Goal: Transaction & Acquisition: Purchase product/service

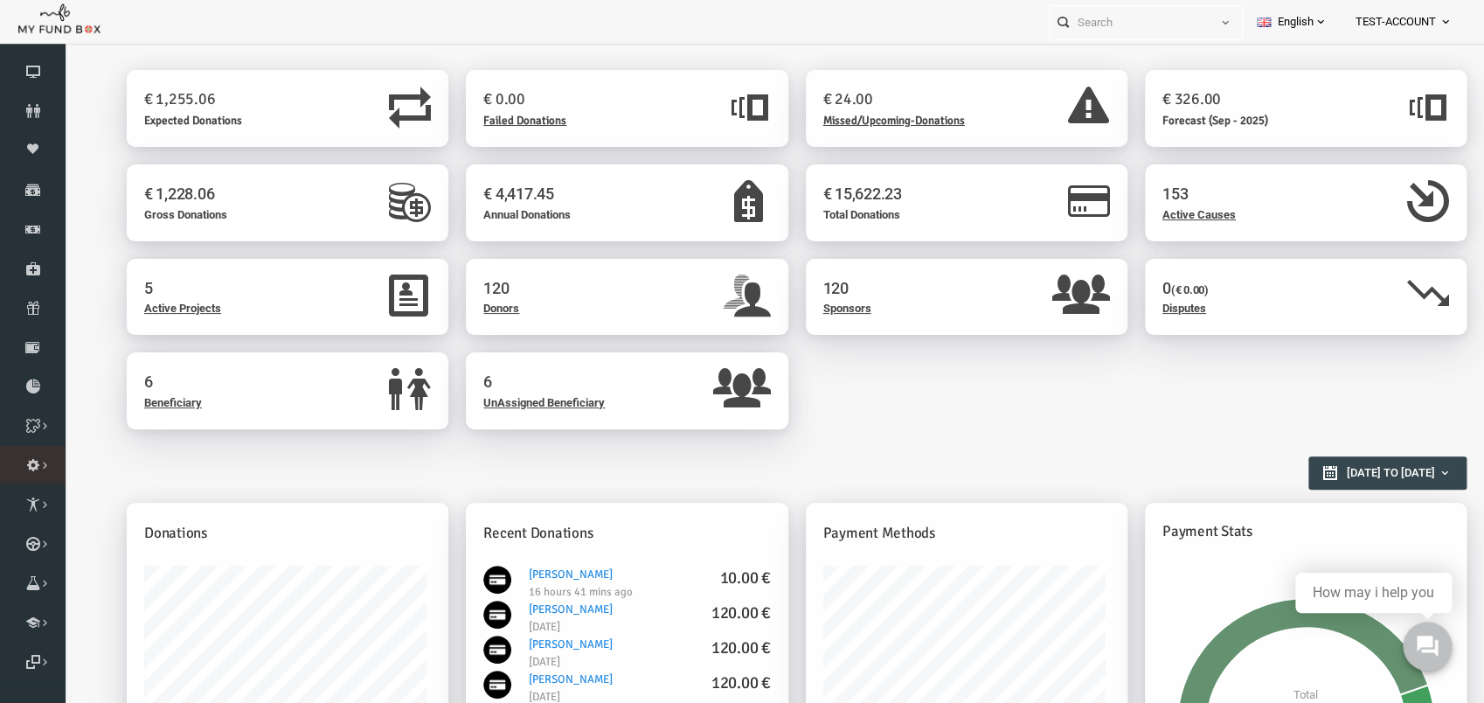
click at [0, 0] on span "Administration" at bounding box center [0, 0] width 0 height 0
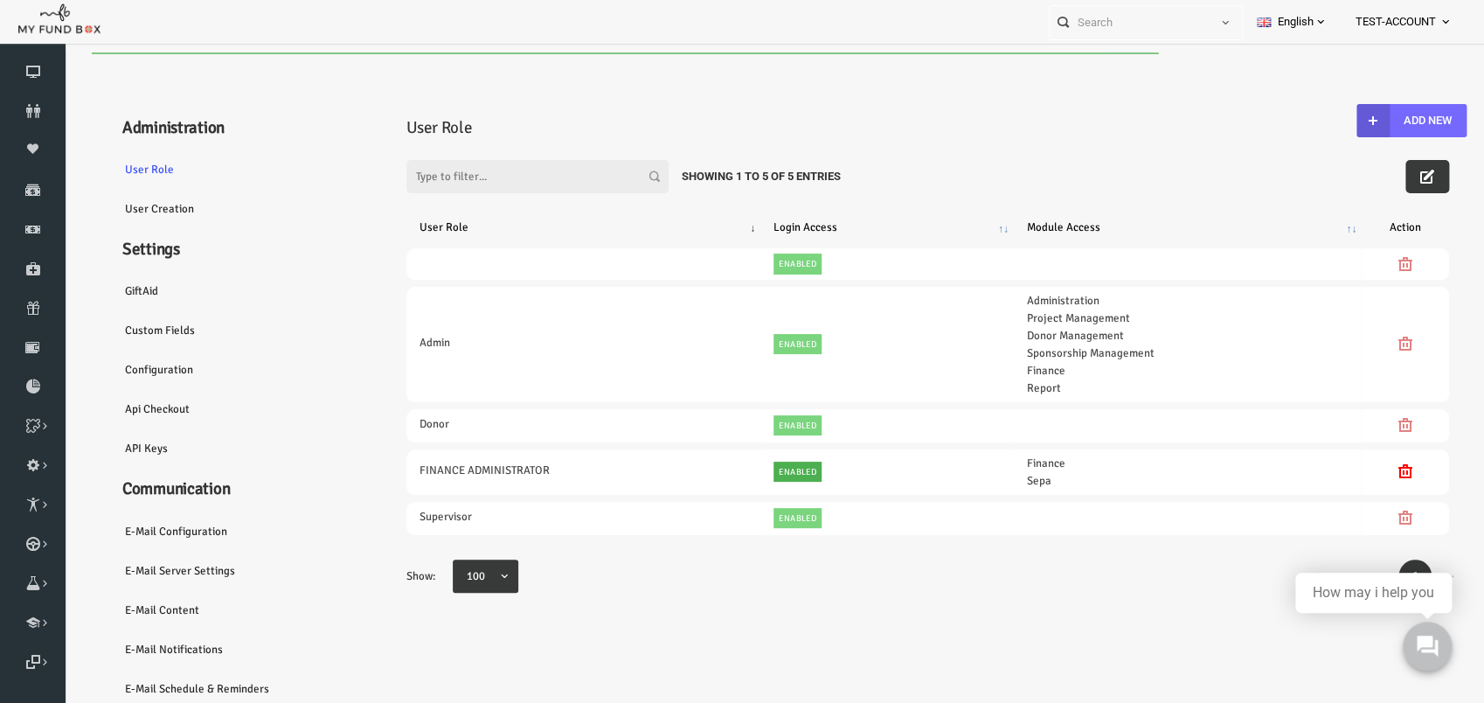
click at [170, 569] on link "E-Mail server settings" at bounding box center [211, 571] width 262 height 40
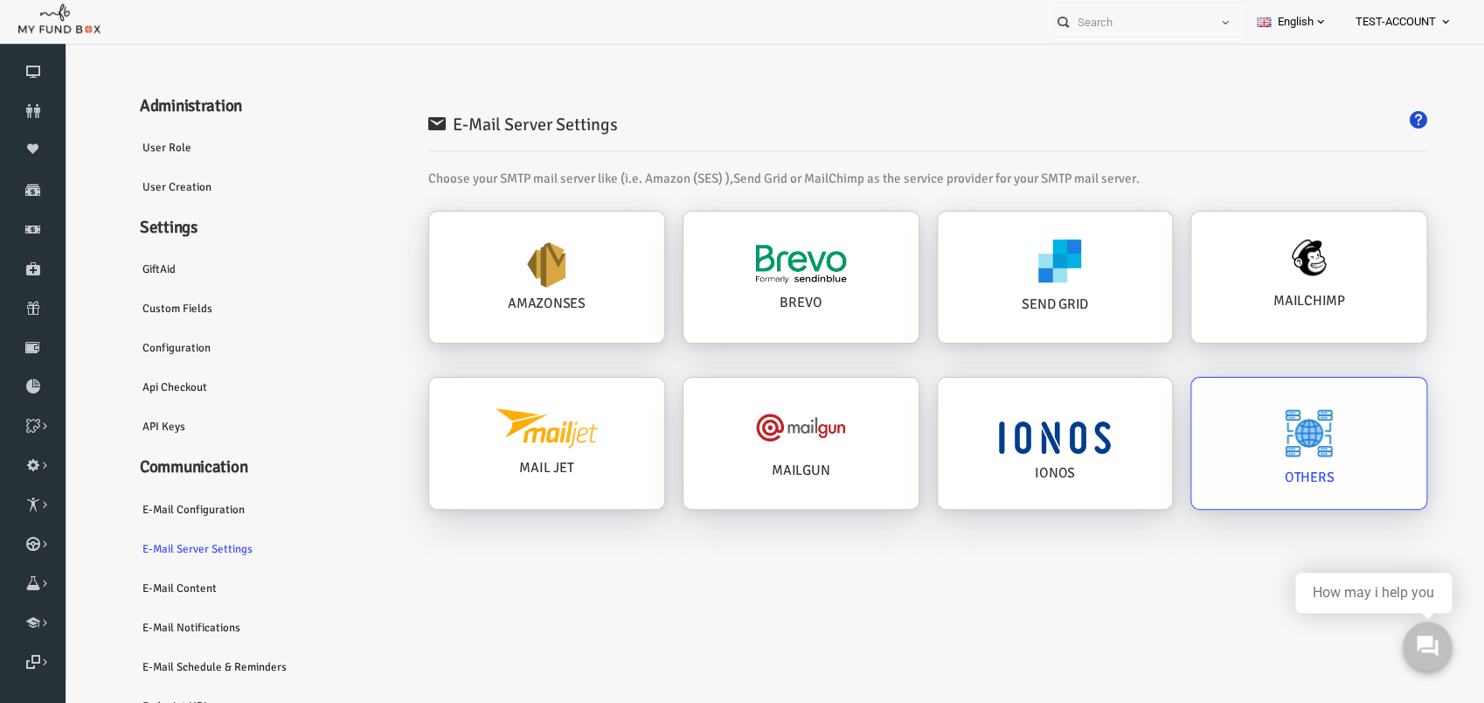
click at [1236, 421] on div "OTHERS" at bounding box center [1280, 443] width 235 height 131
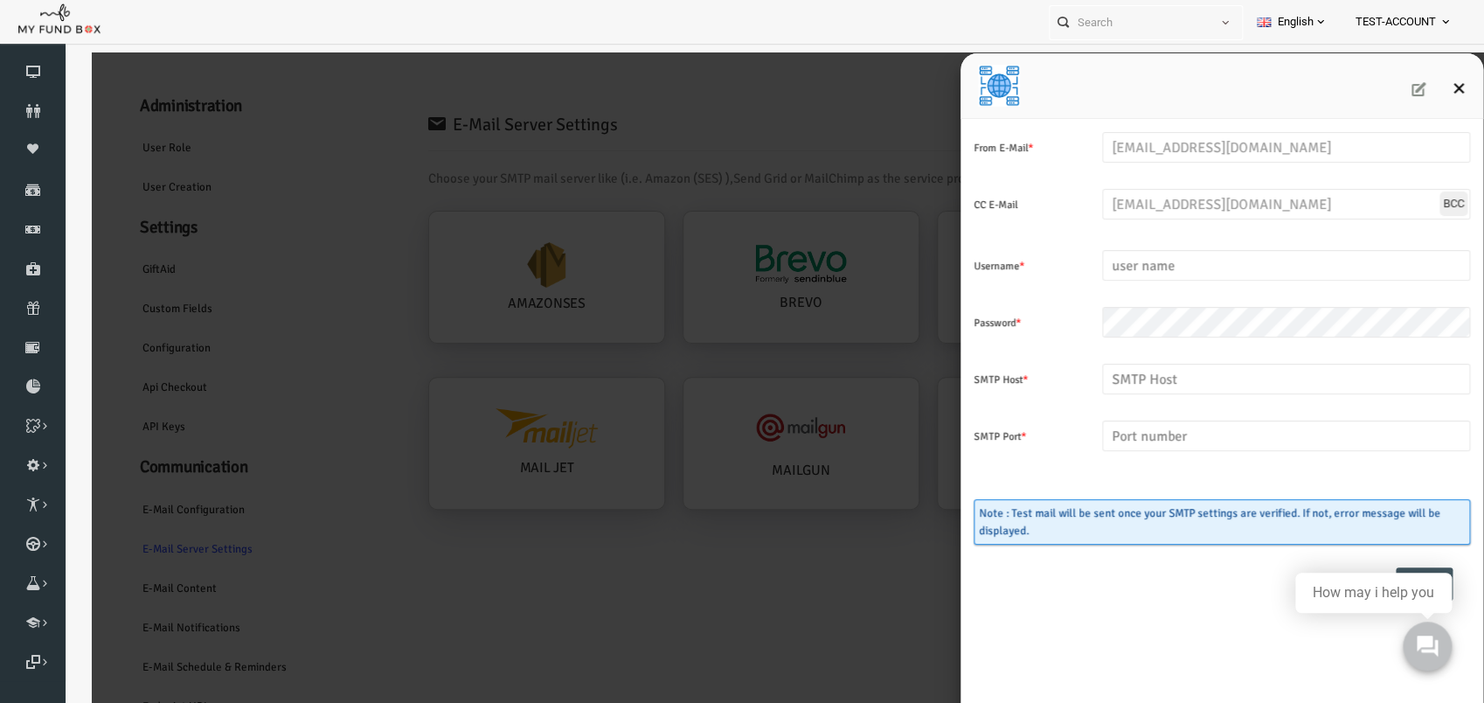
click at [1433, 90] on icon "Close" at bounding box center [1430, 88] width 14 height 14
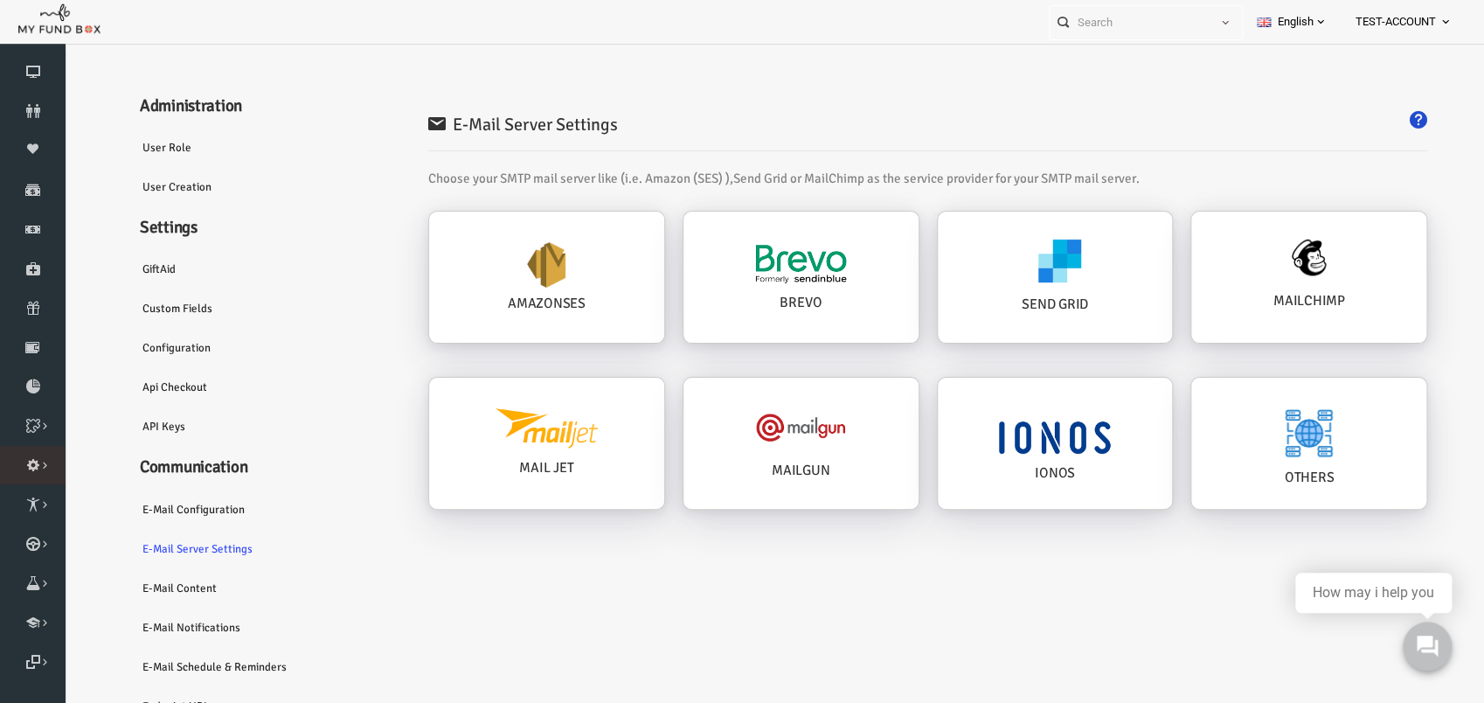
click at [0, 0] on icon at bounding box center [0, 0] width 0 height 0
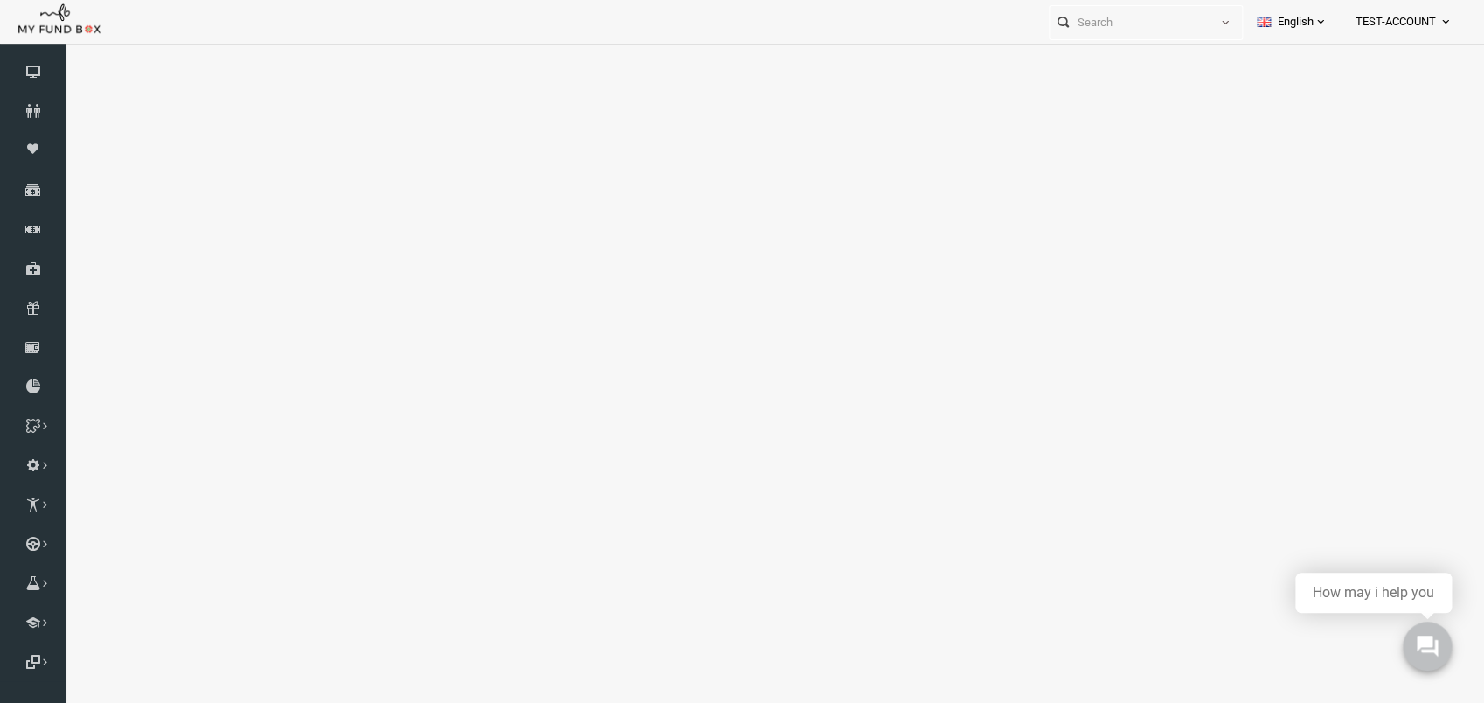
select select "100"
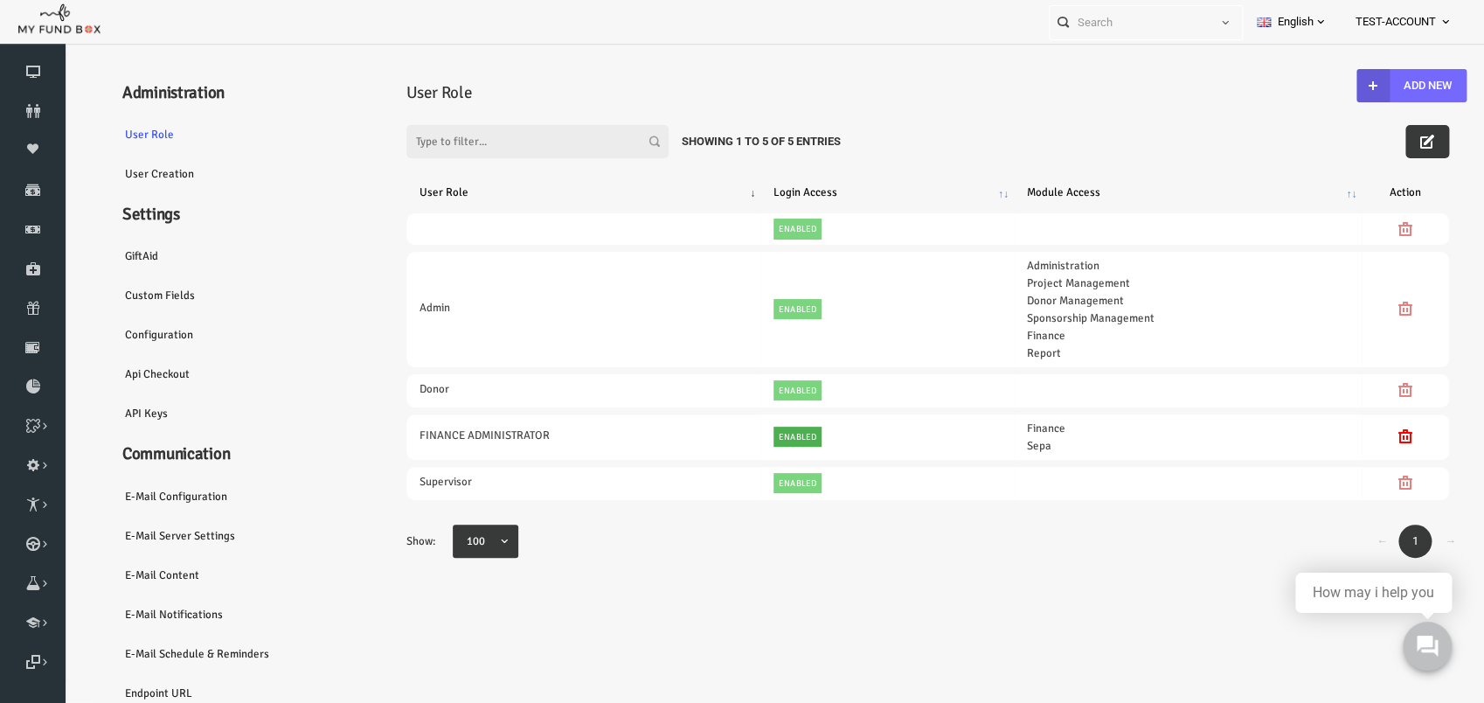
scroll to position [58, 0]
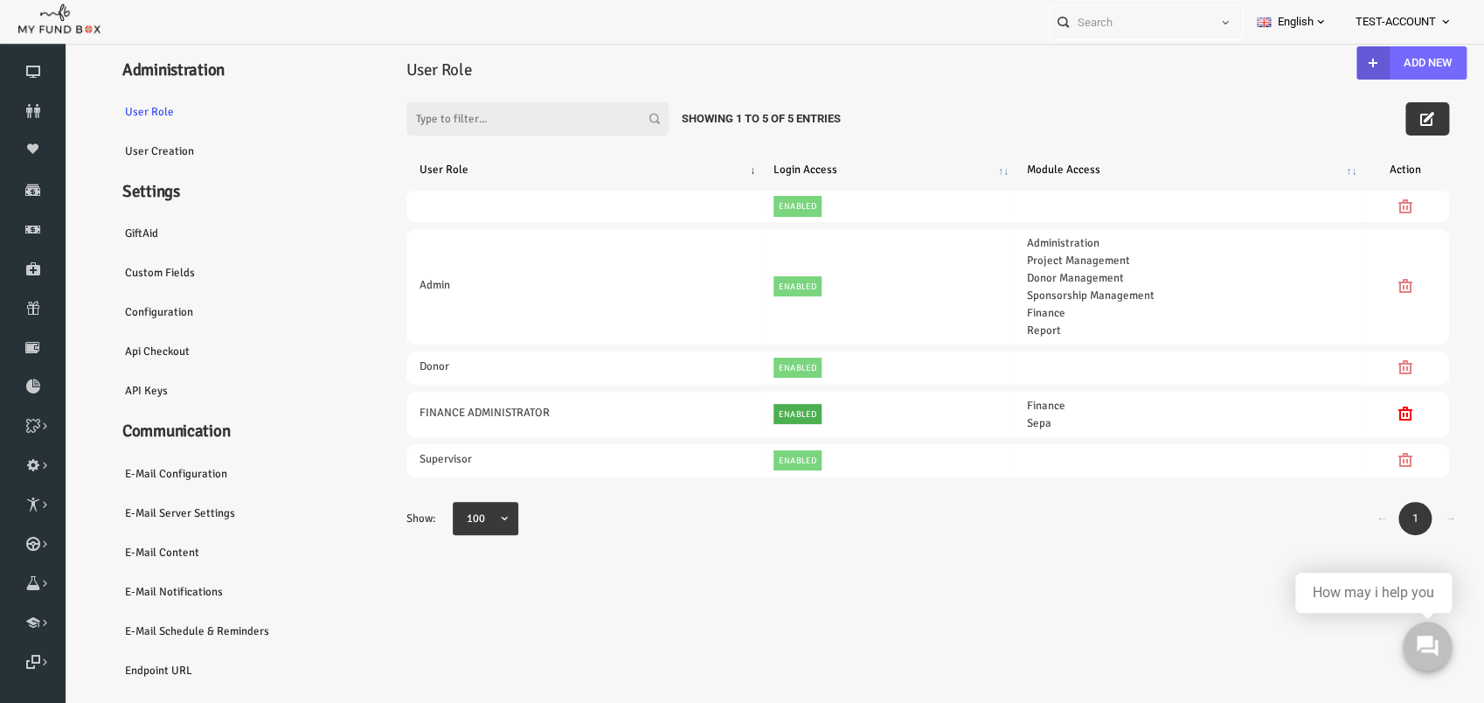
click at [129, 677] on link "Endpoint URL" at bounding box center [211, 670] width 262 height 40
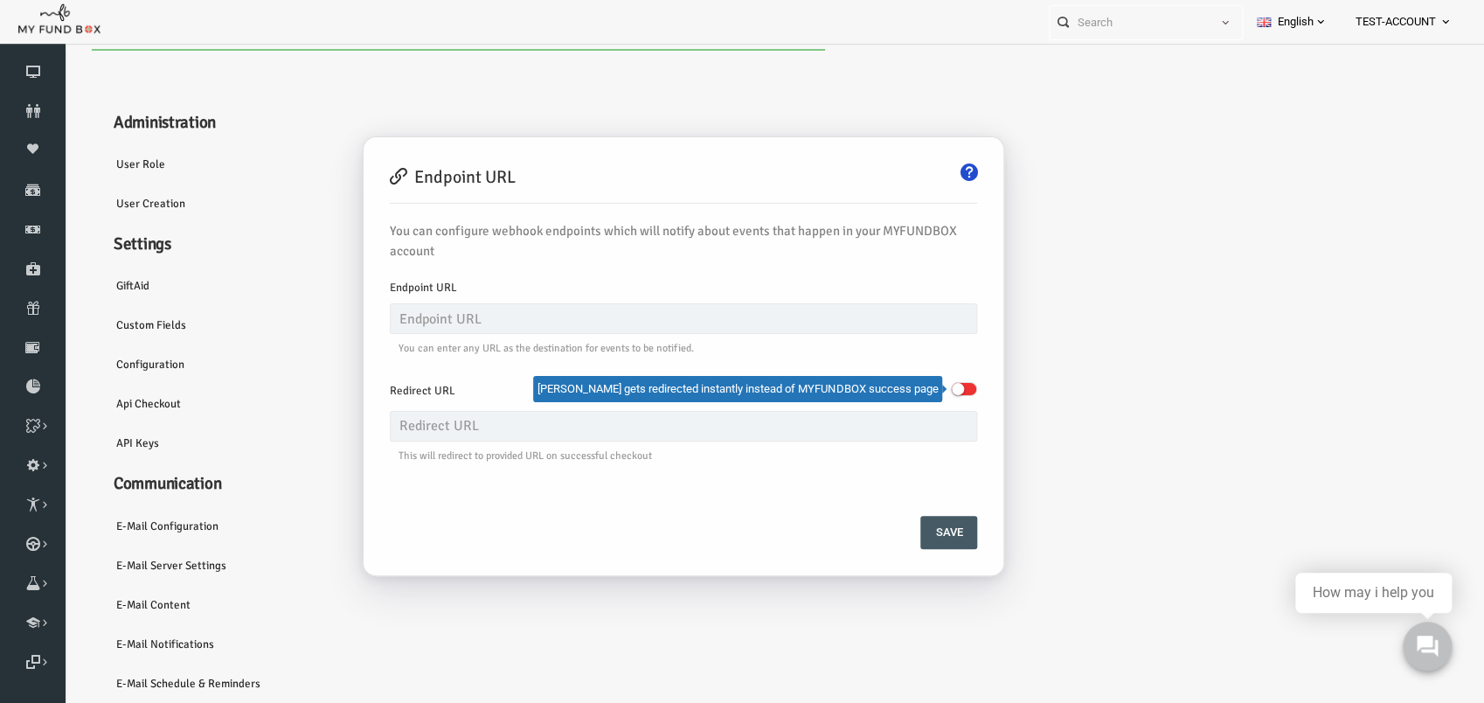
scroll to position [0, 0]
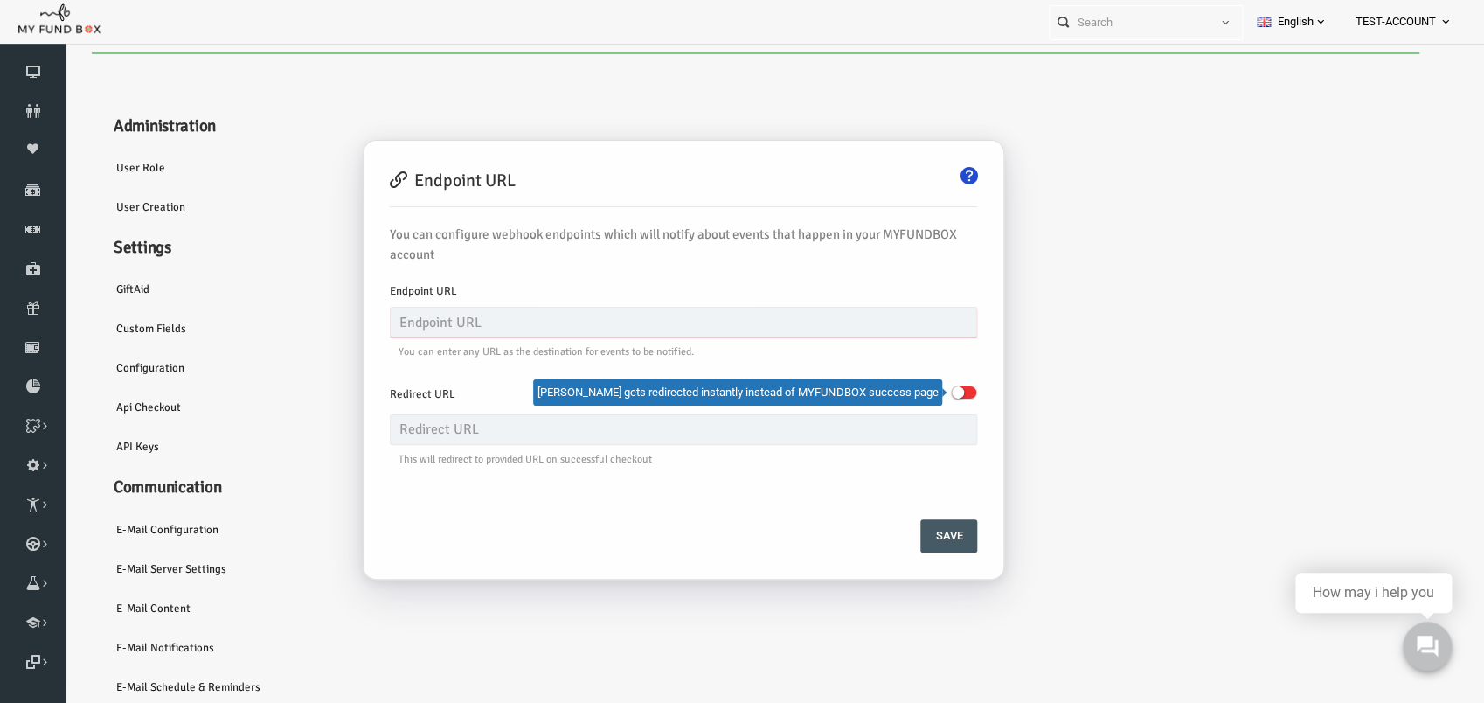
click at [523, 311] on input "text" at bounding box center [655, 322] width 588 height 31
paste input "K#U!J@51M51M"
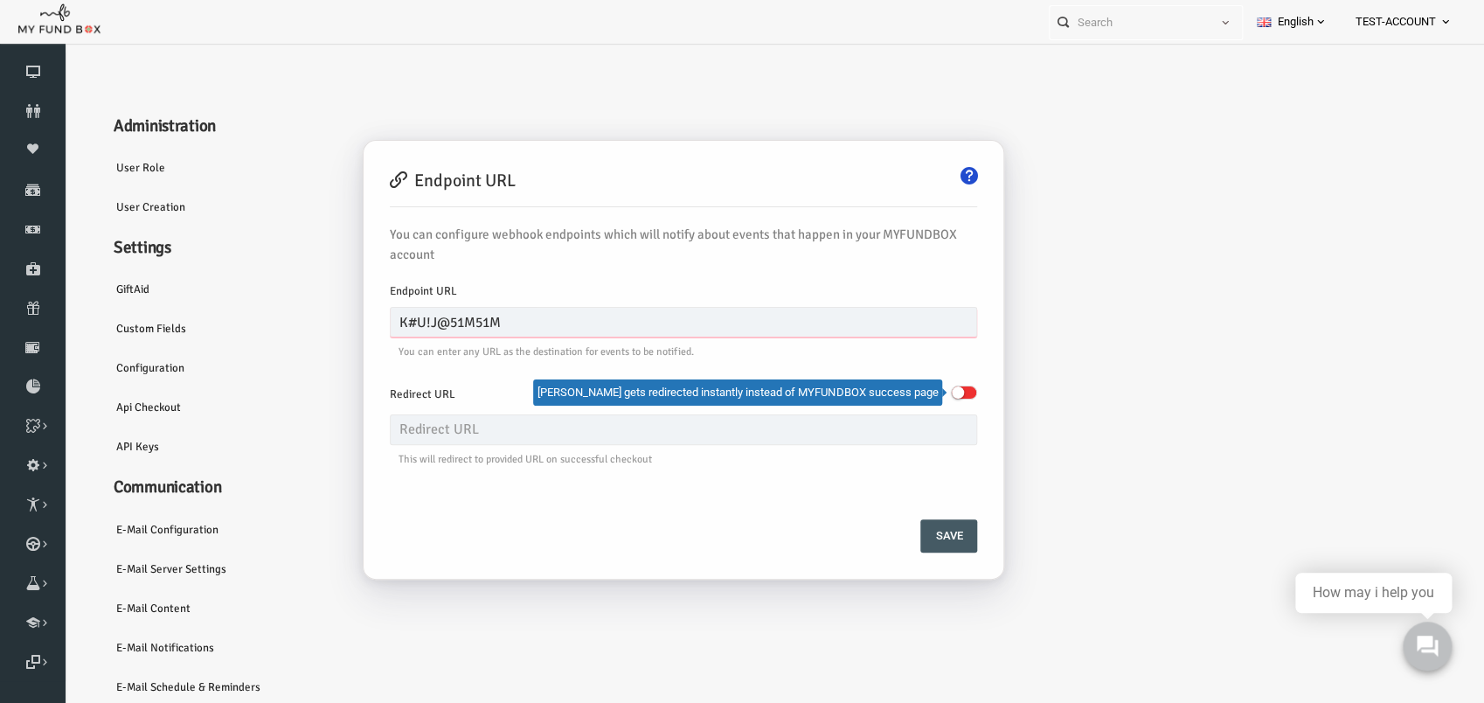
paste input "https://webhook.site/ab1f4d4a-f16d-43fe-9f13-cb7273a282ae"
type input "https://webhook.site/ab1f4d4a-f16d-43fe-9f13-cb7273a282ae"
click at [913, 533] on button "Save" at bounding box center [920, 535] width 57 height 33
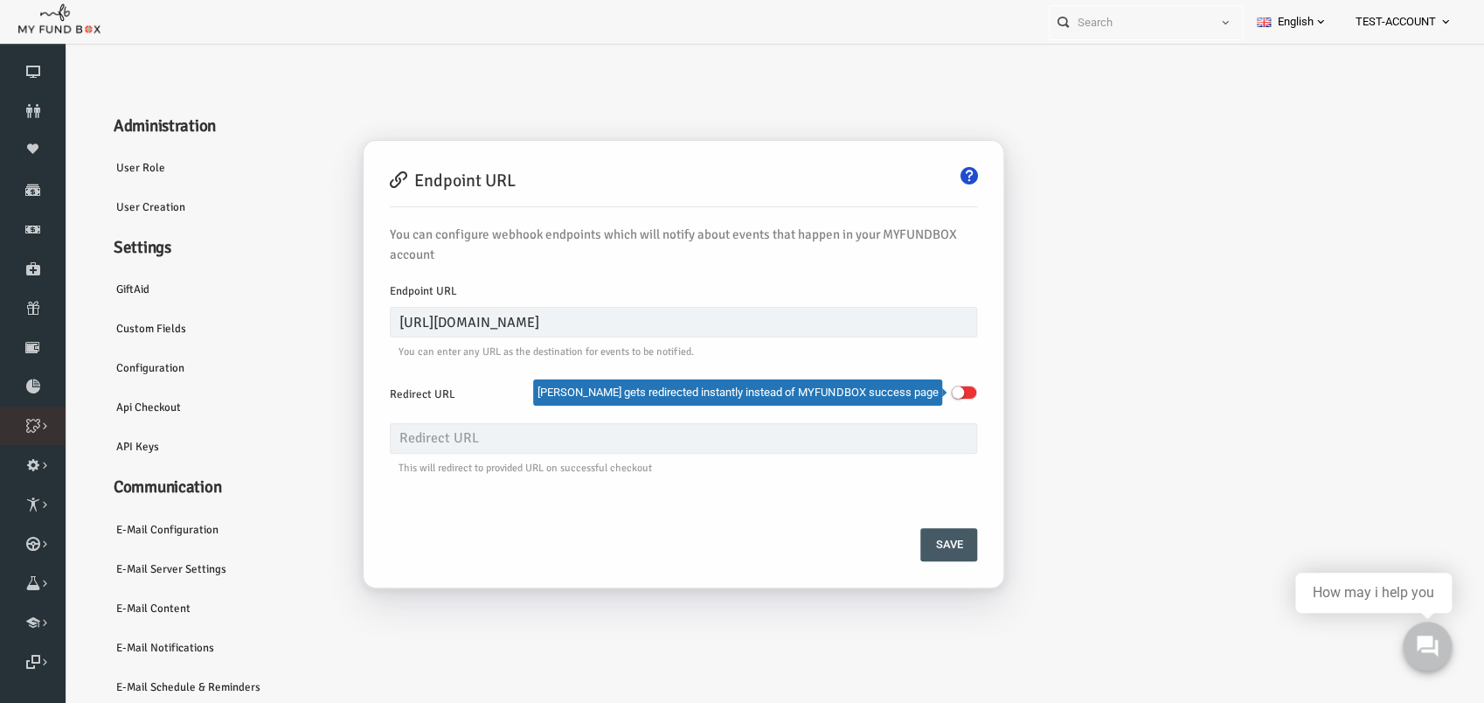
click at [0, 0] on icon at bounding box center [0, 0] width 0 height 0
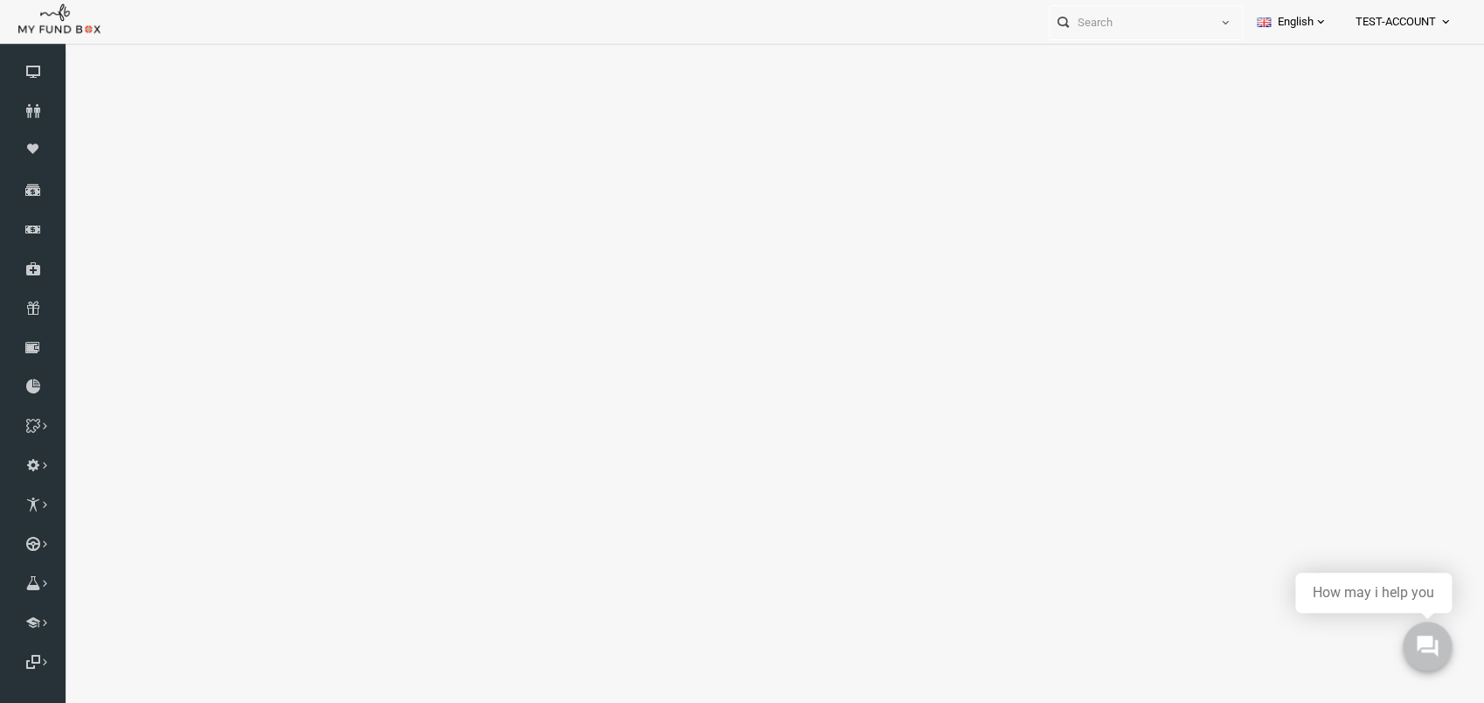
select select "100"
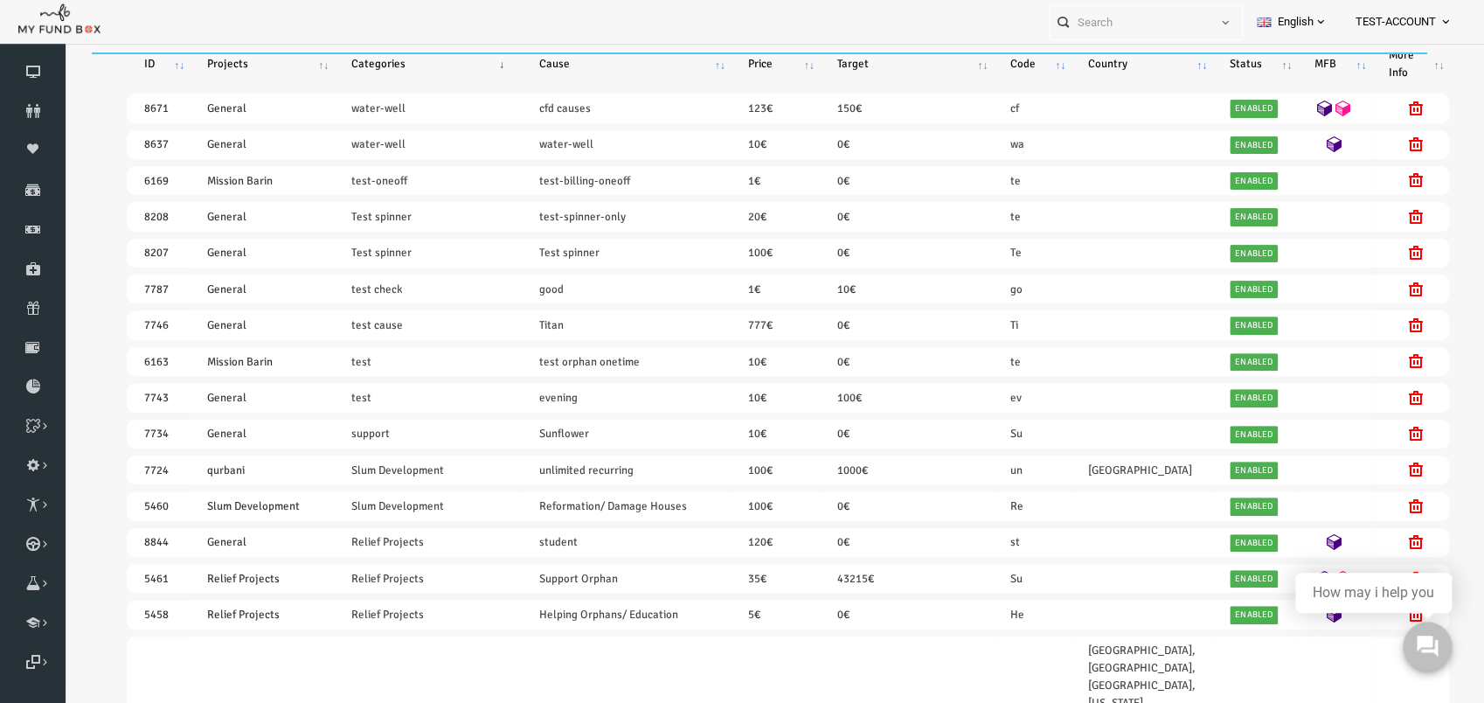
scroll to position [275, 0]
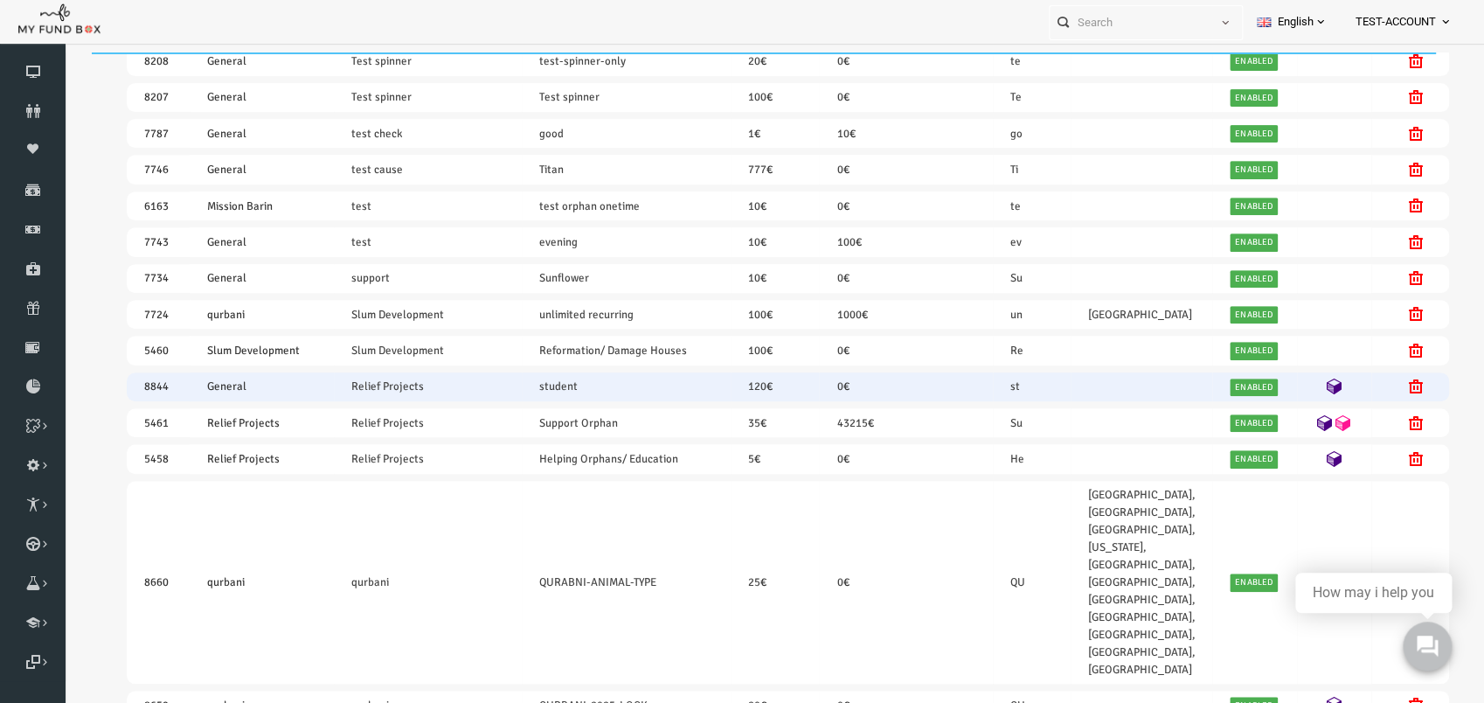
click at [1297, 388] on icon at bounding box center [1305, 387] width 16 height 16
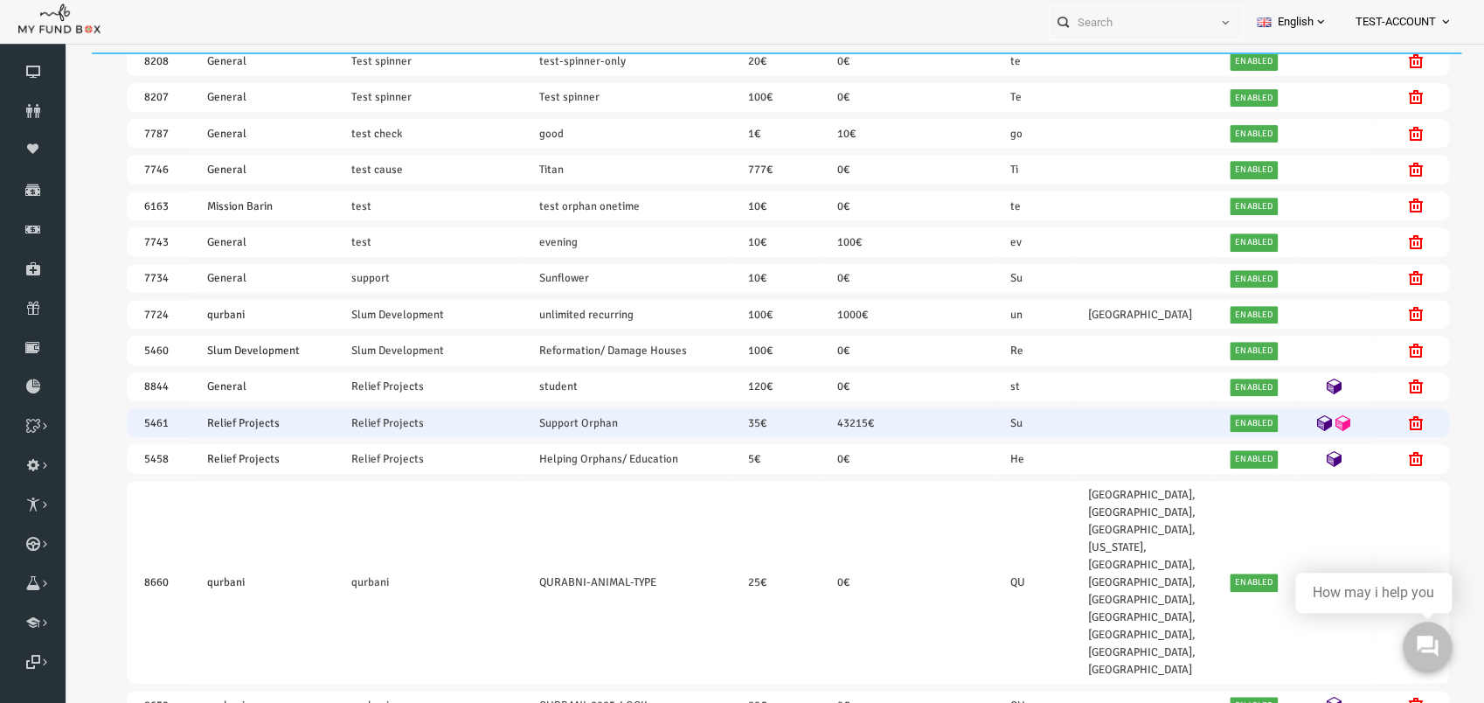
click at [1289, 423] on icon at bounding box center [1297, 423] width 16 height 16
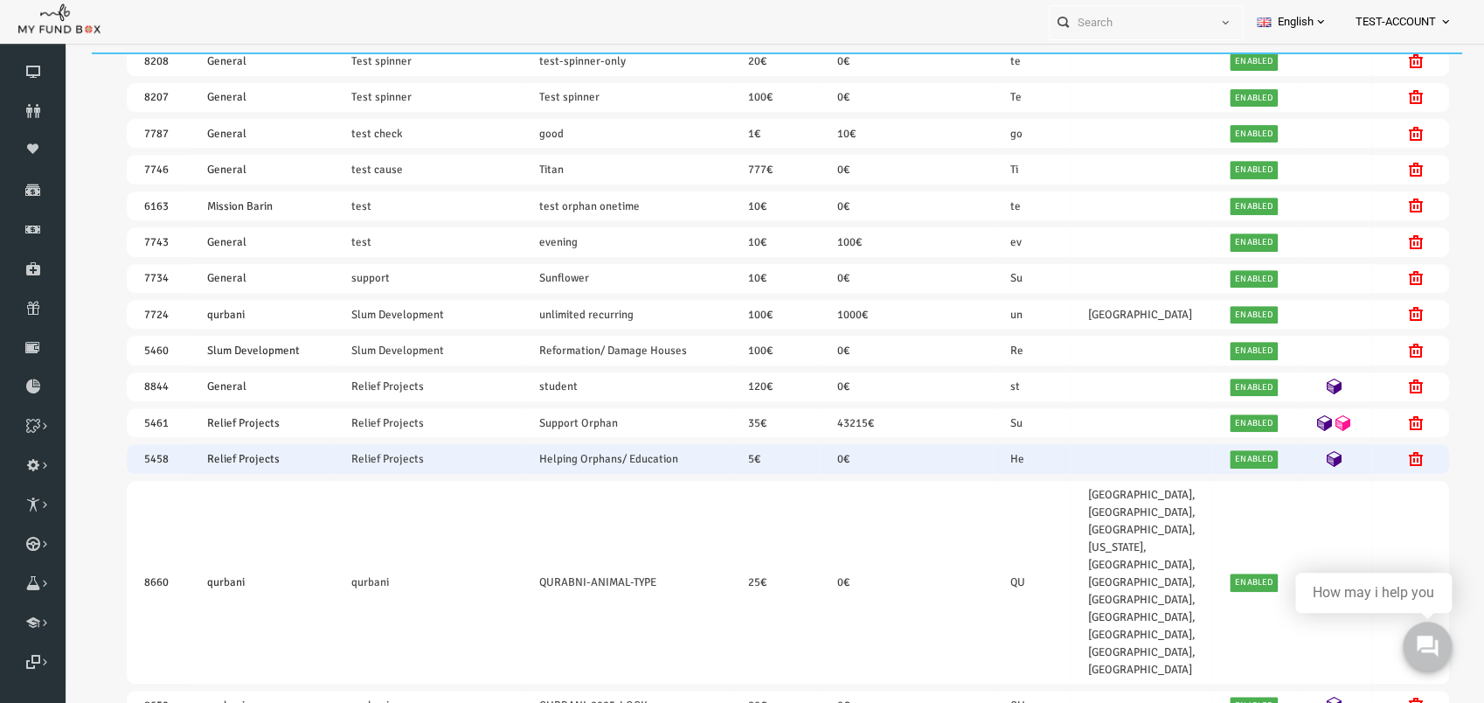
click at [1297, 455] on icon at bounding box center [1305, 459] width 16 height 16
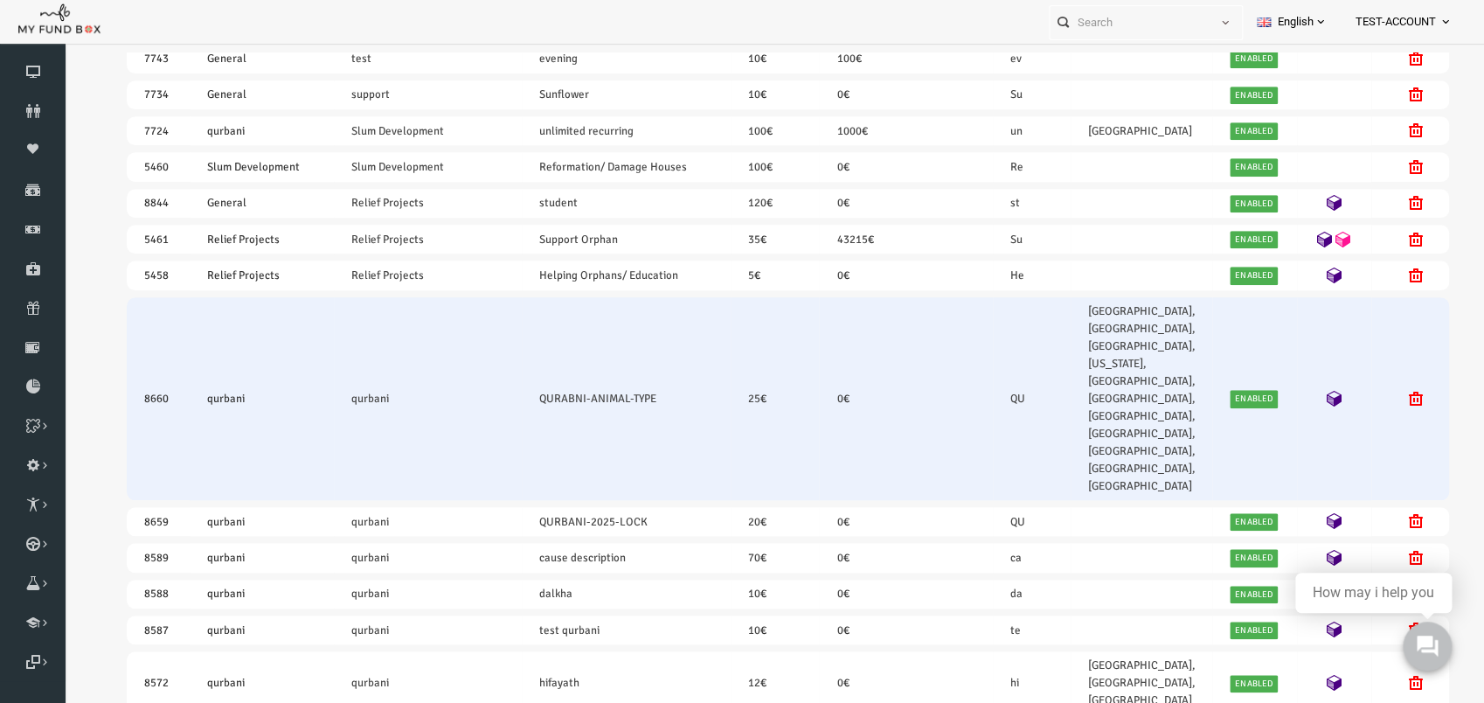
scroll to position [0, 0]
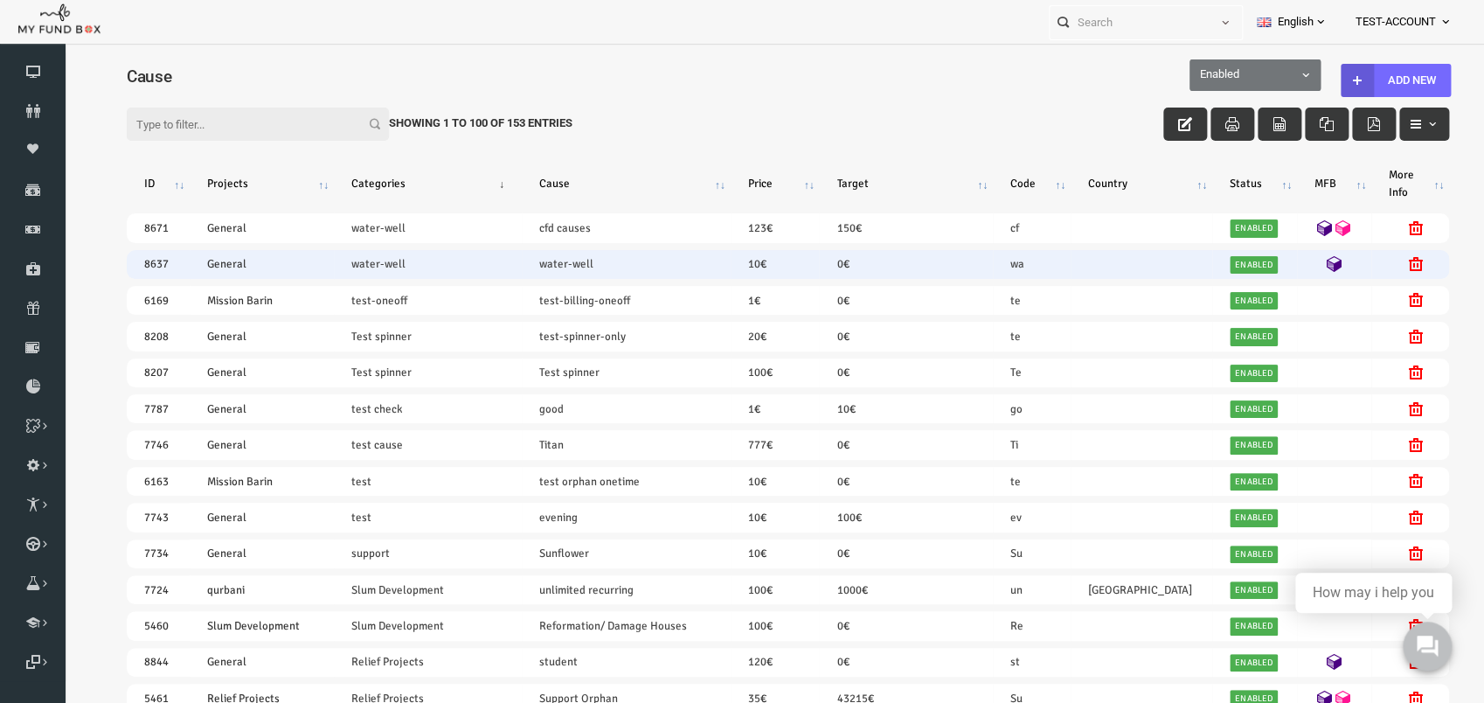
click at [1297, 261] on icon at bounding box center [1305, 264] width 16 height 16
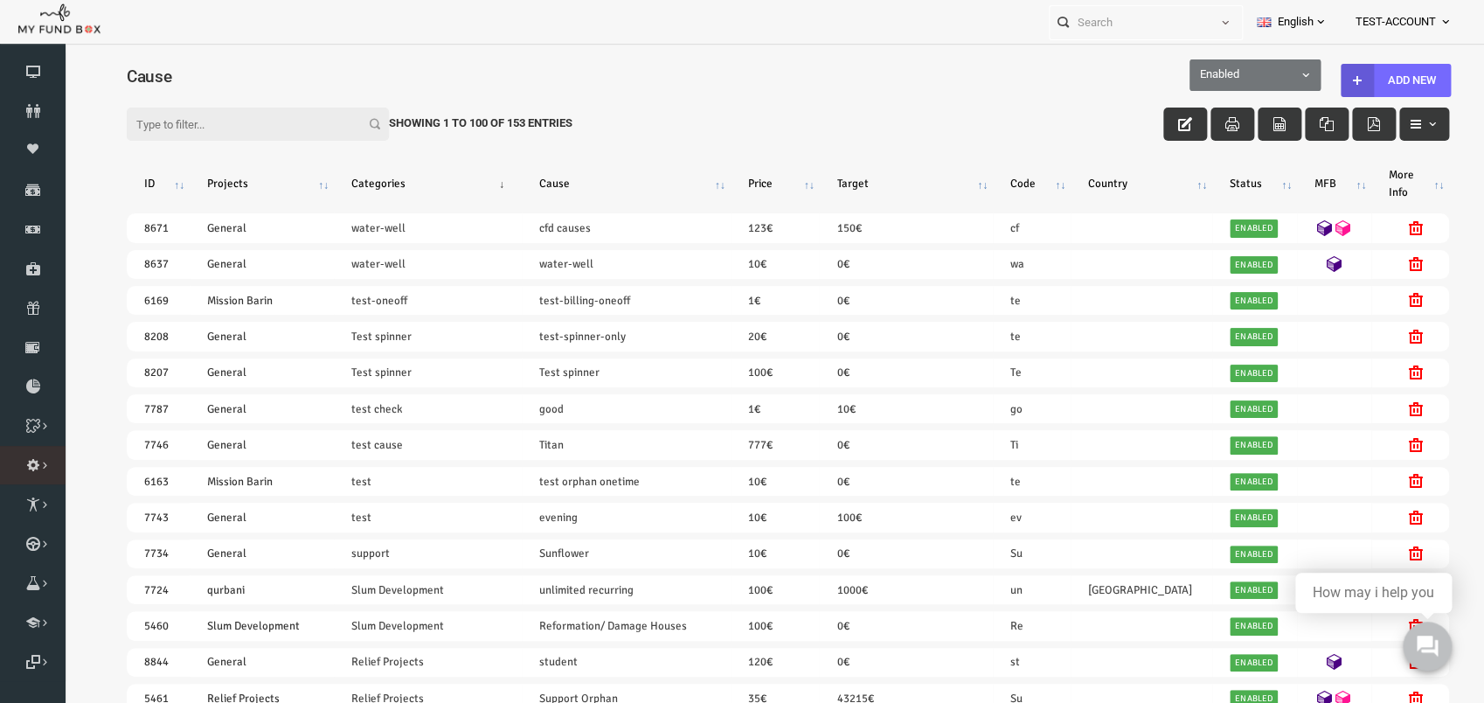
click at [0, 0] on span "Administration" at bounding box center [0, 0] width 0 height 0
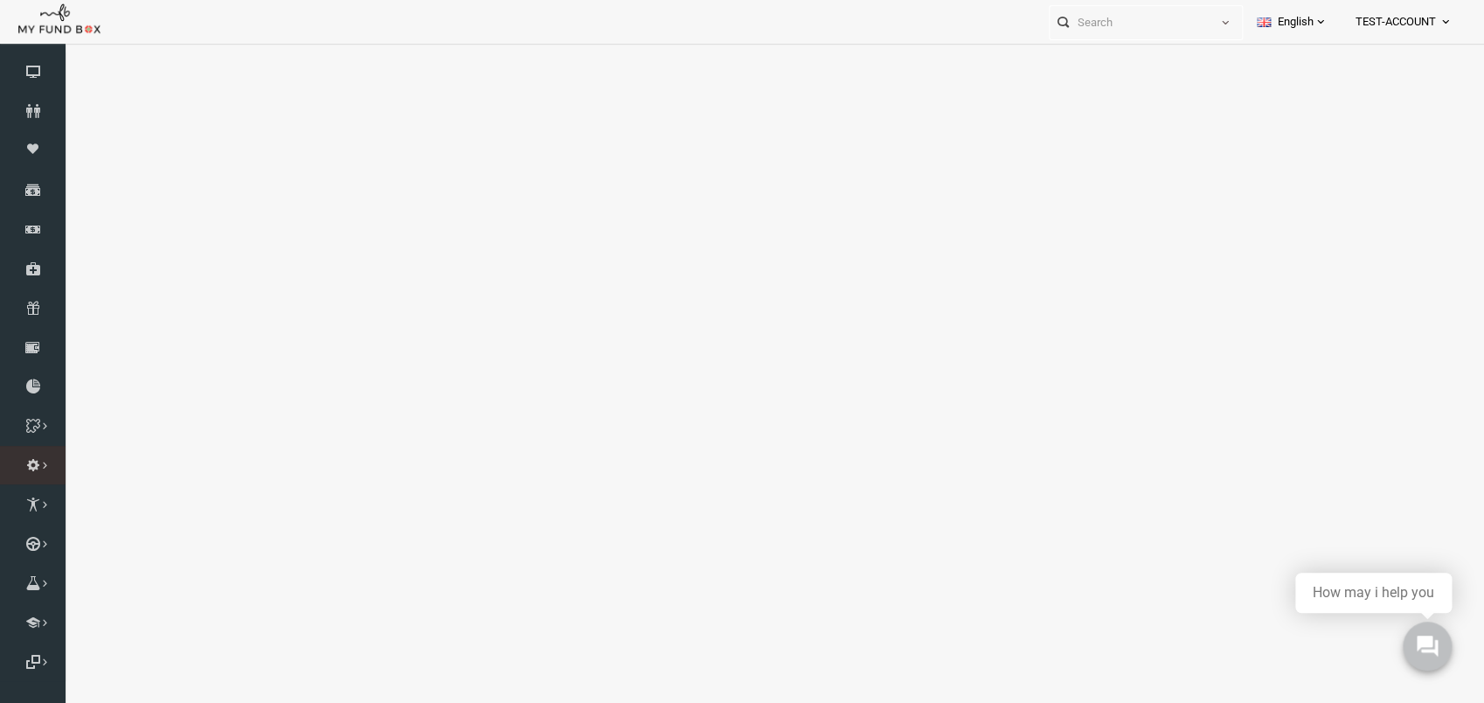
select select "100"
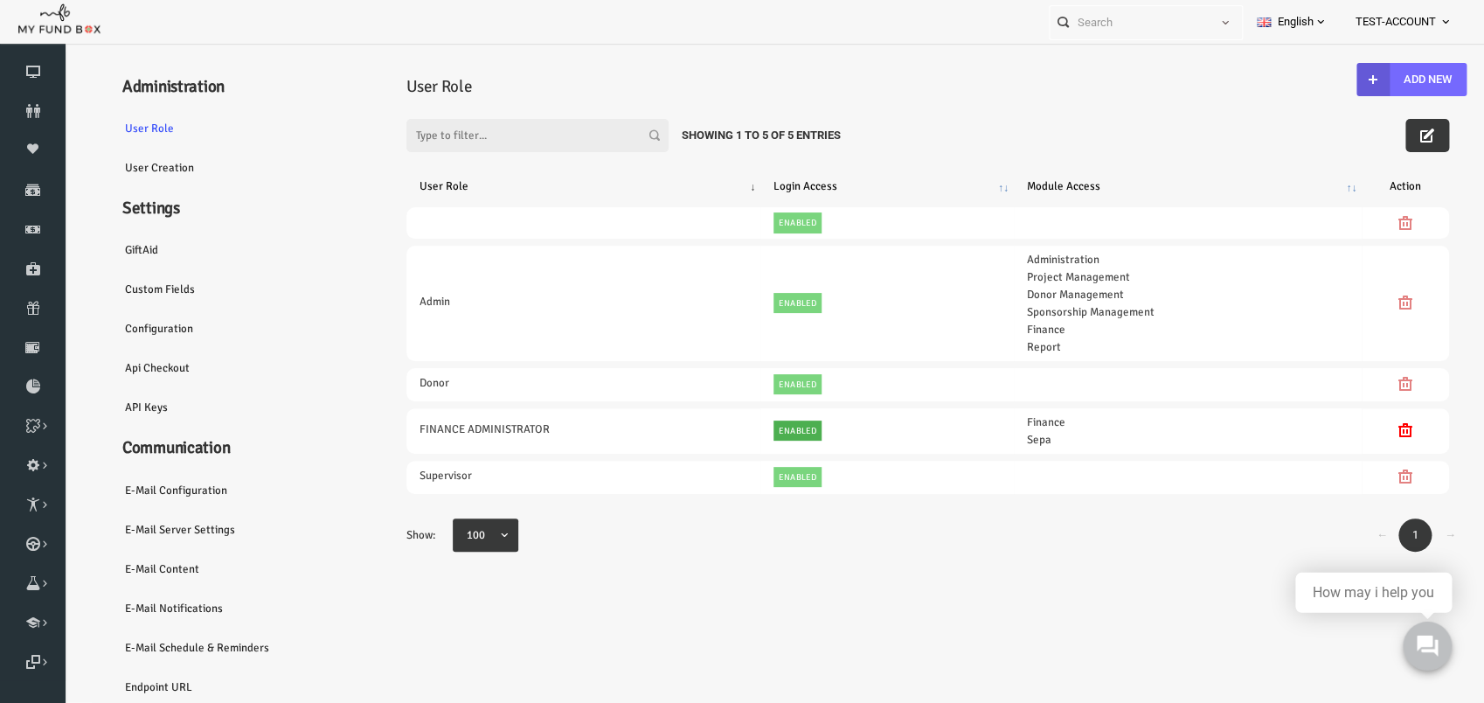
scroll to position [58, 0]
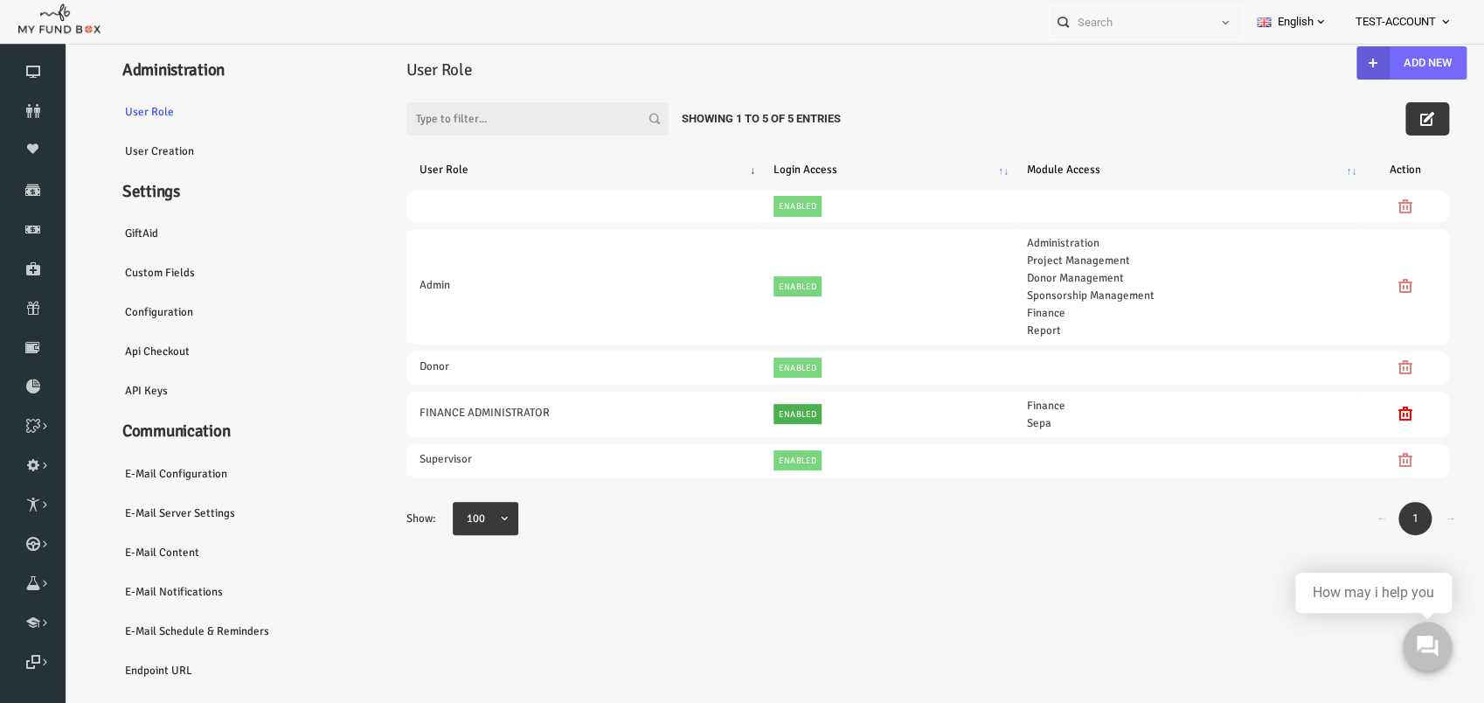
click at [125, 684] on link "Endpoint URL" at bounding box center [211, 670] width 262 height 40
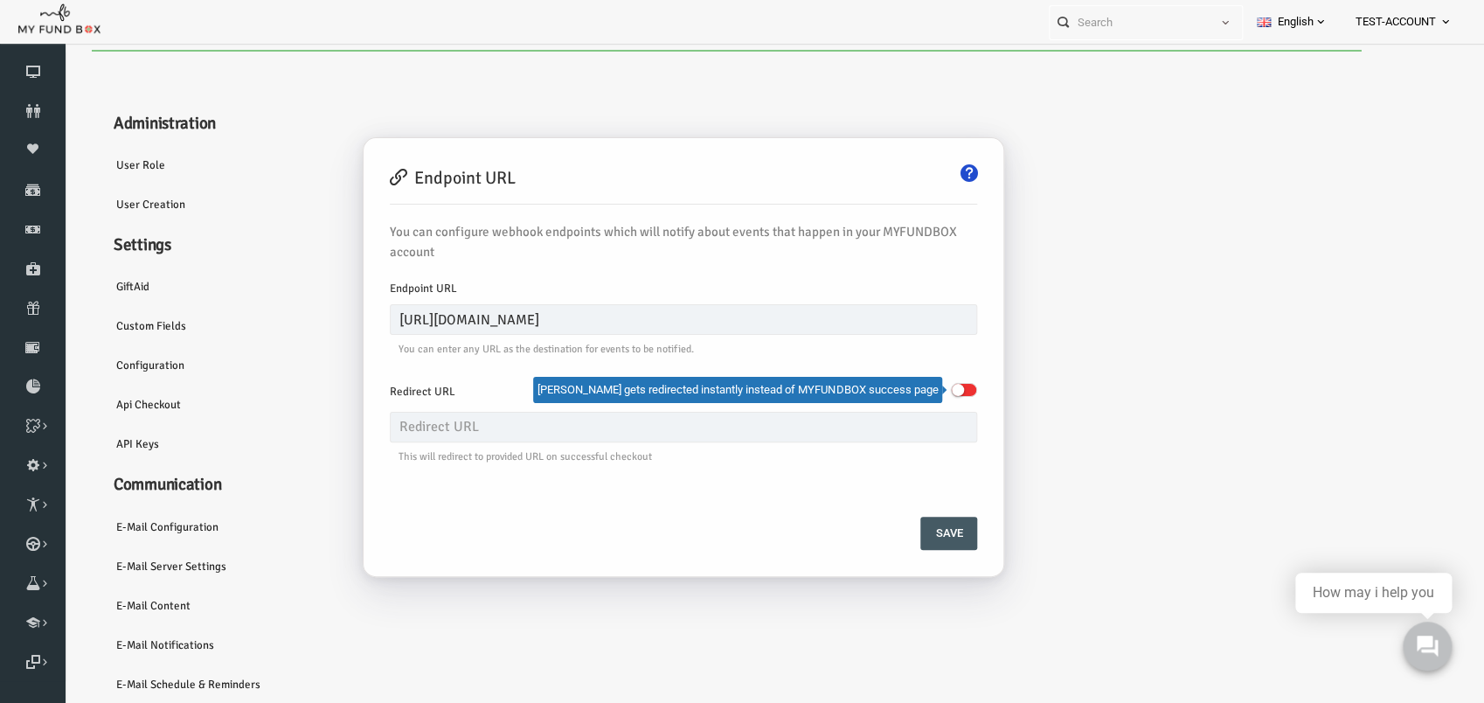
scroll to position [0, 0]
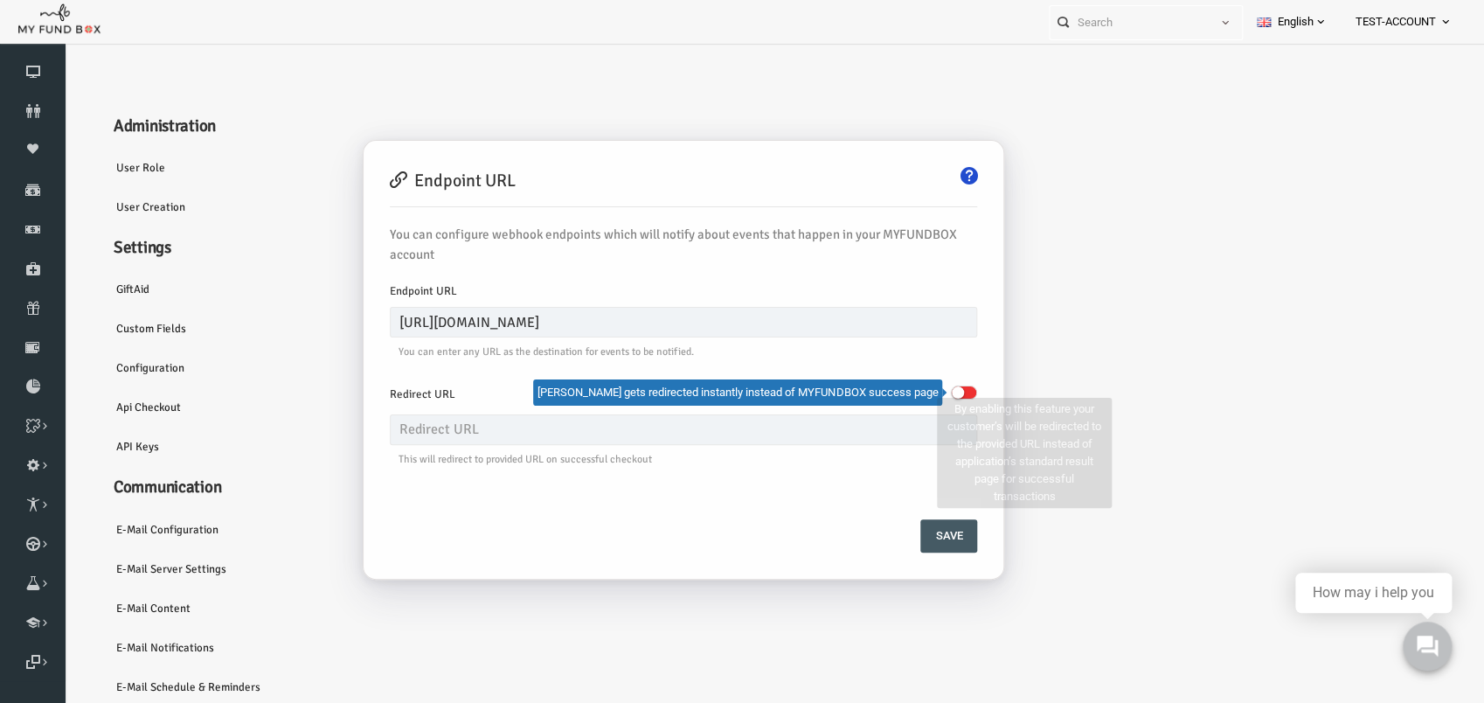
click at [933, 385] on div at bounding box center [931, 392] width 35 height 26
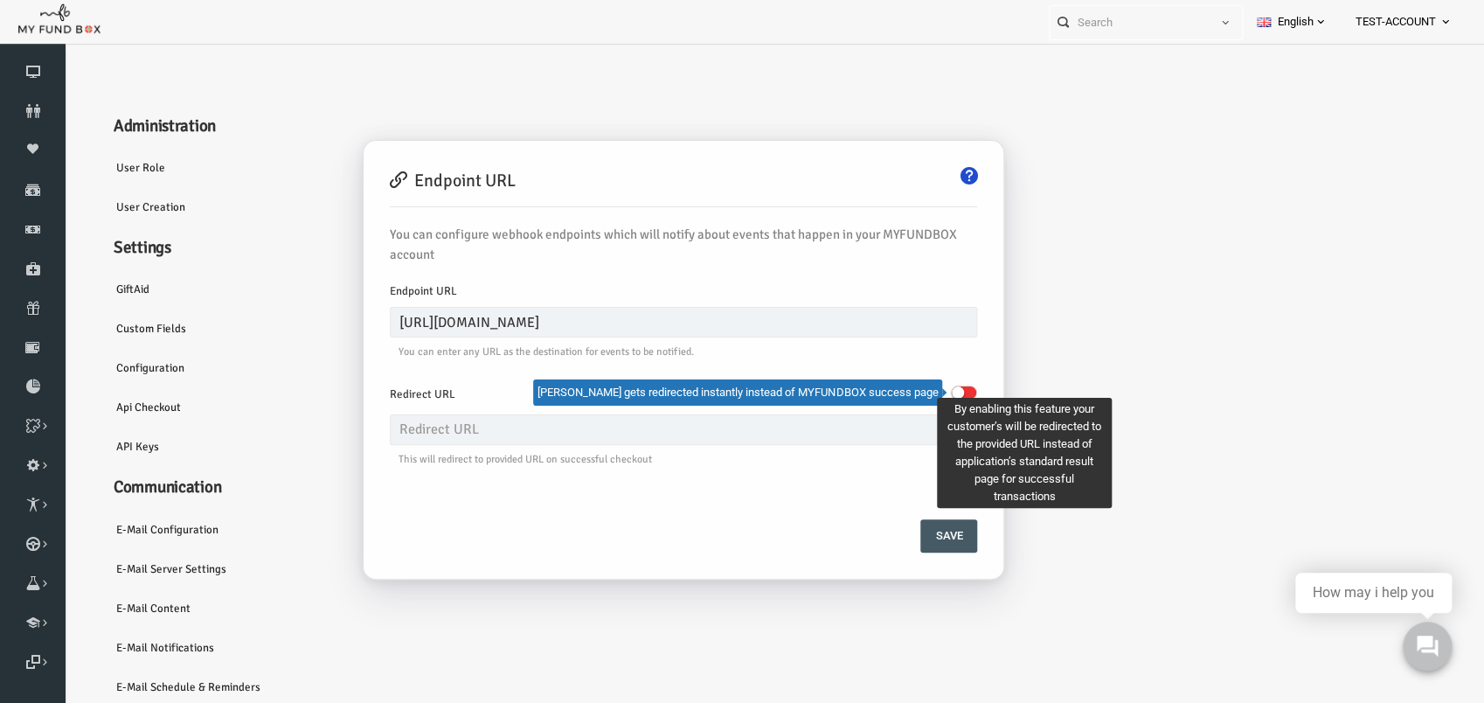
click at [933, 394] on span at bounding box center [935, 393] width 26 height 14
click at [63, 52] on input "checkbox" at bounding box center [63, 52] width 0 height 0
click at [936, 392] on small at bounding box center [941, 392] width 12 height 12
click at [63, 52] on input "checkbox" at bounding box center [63, 52] width 0 height 0
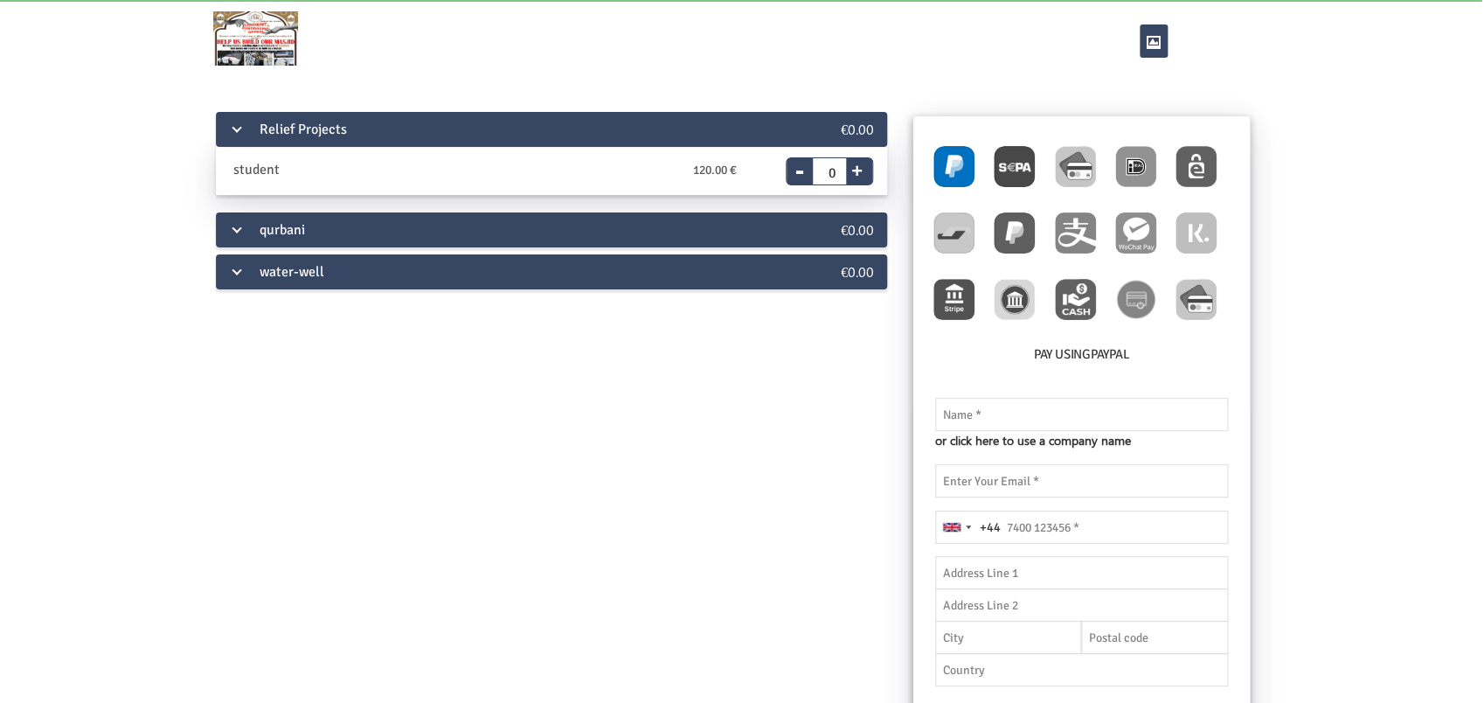
drag, startPoint x: 232, startPoint y: 267, endPoint x: 234, endPoint y: 278, distance: 11.7
click at [235, 266] on div "water-well" at bounding box center [496, 271] width 560 height 35
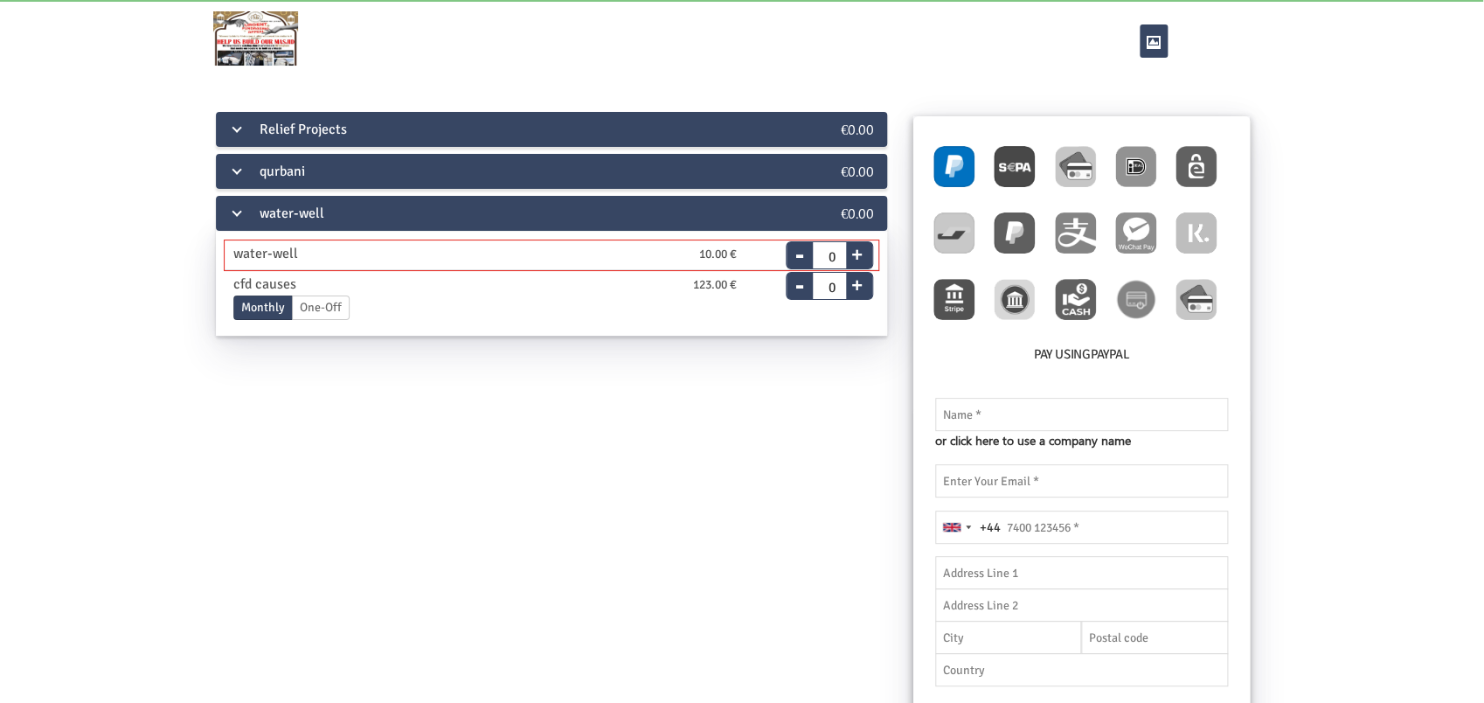
click at [857, 254] on button "+" at bounding box center [857, 252] width 22 height 24
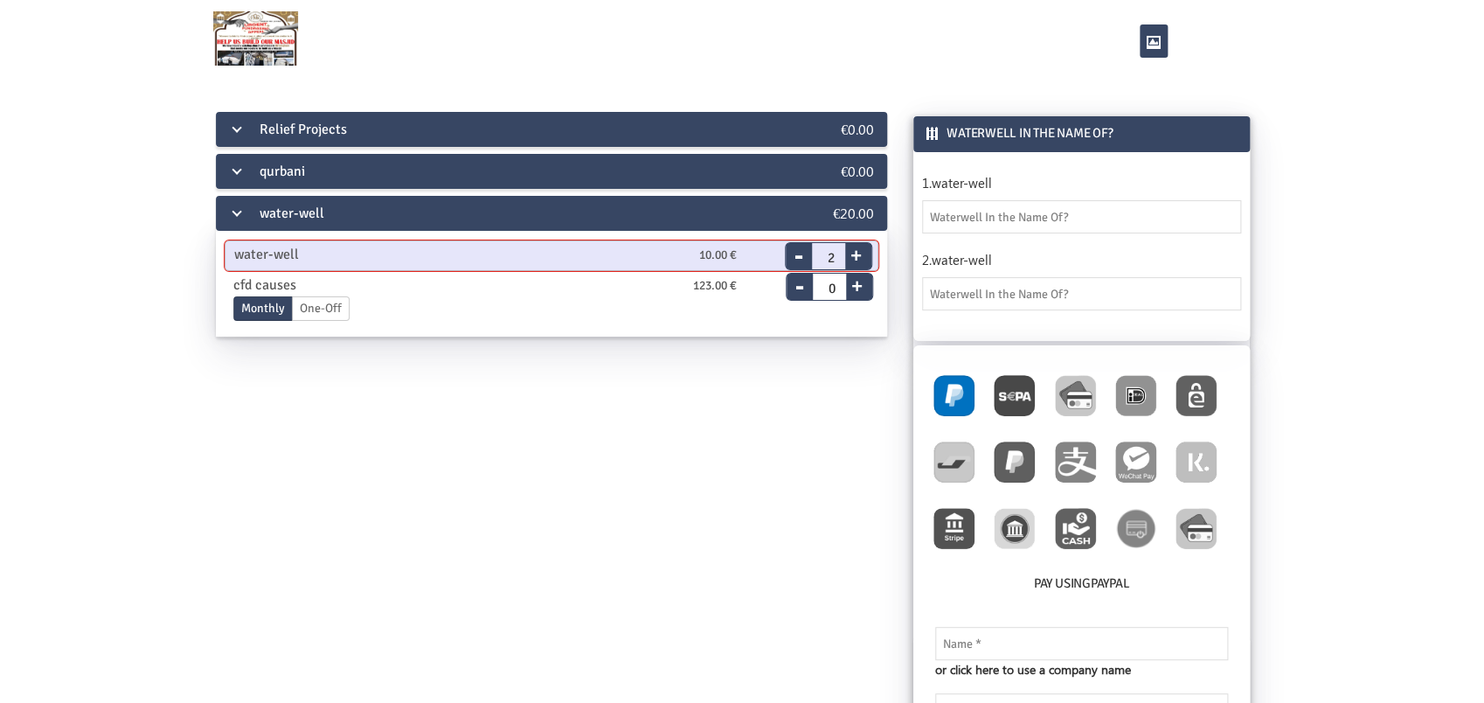
click at [859, 252] on button "+" at bounding box center [856, 252] width 22 height 24
type input "4"
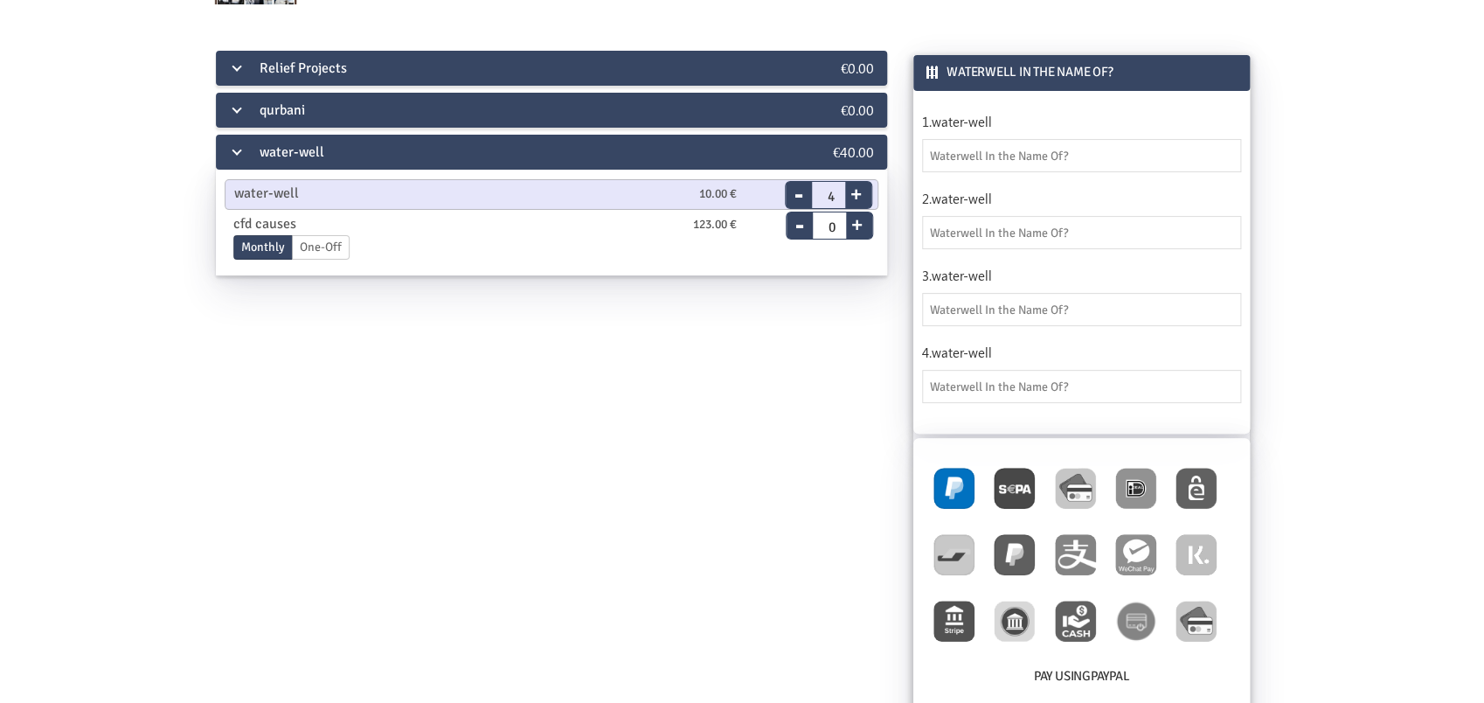
scroll to position [92, 0]
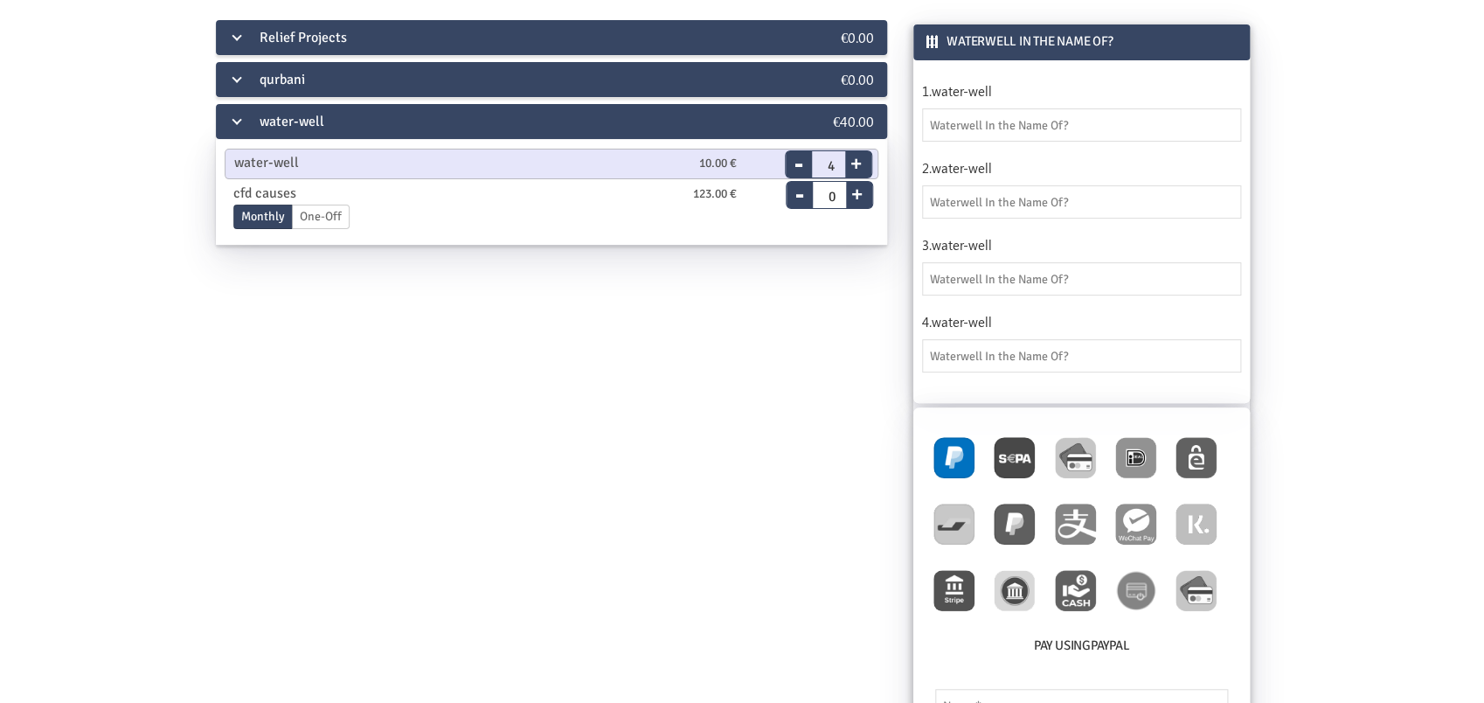
click at [300, 217] on label "One-Off" at bounding box center [321, 217] width 58 height 24
click at [0, 0] on input "One-Off" at bounding box center [0, 0] width 0 height 0
click at [246, 81] on div "qurbani" at bounding box center [496, 79] width 560 height 35
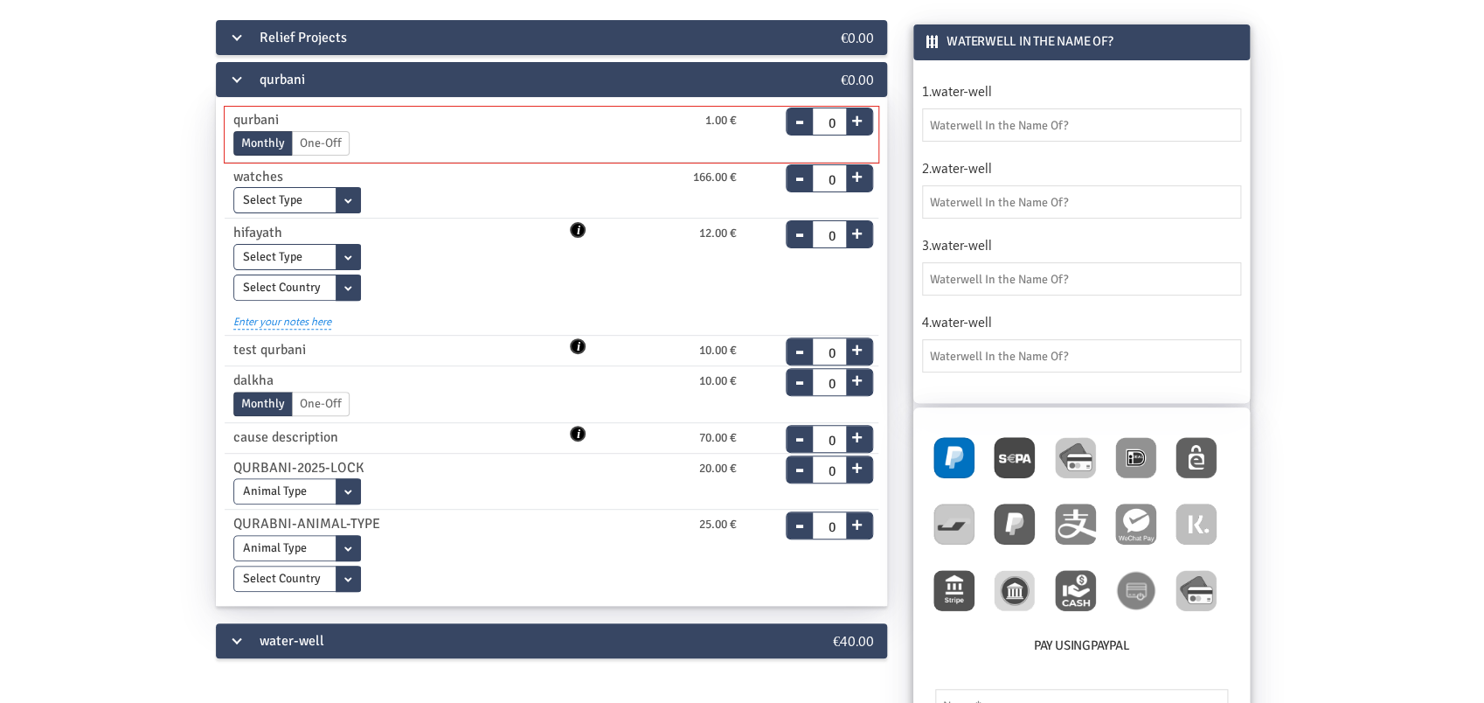
click at [856, 121] on button "+" at bounding box center [857, 118] width 22 height 24
type input "1"
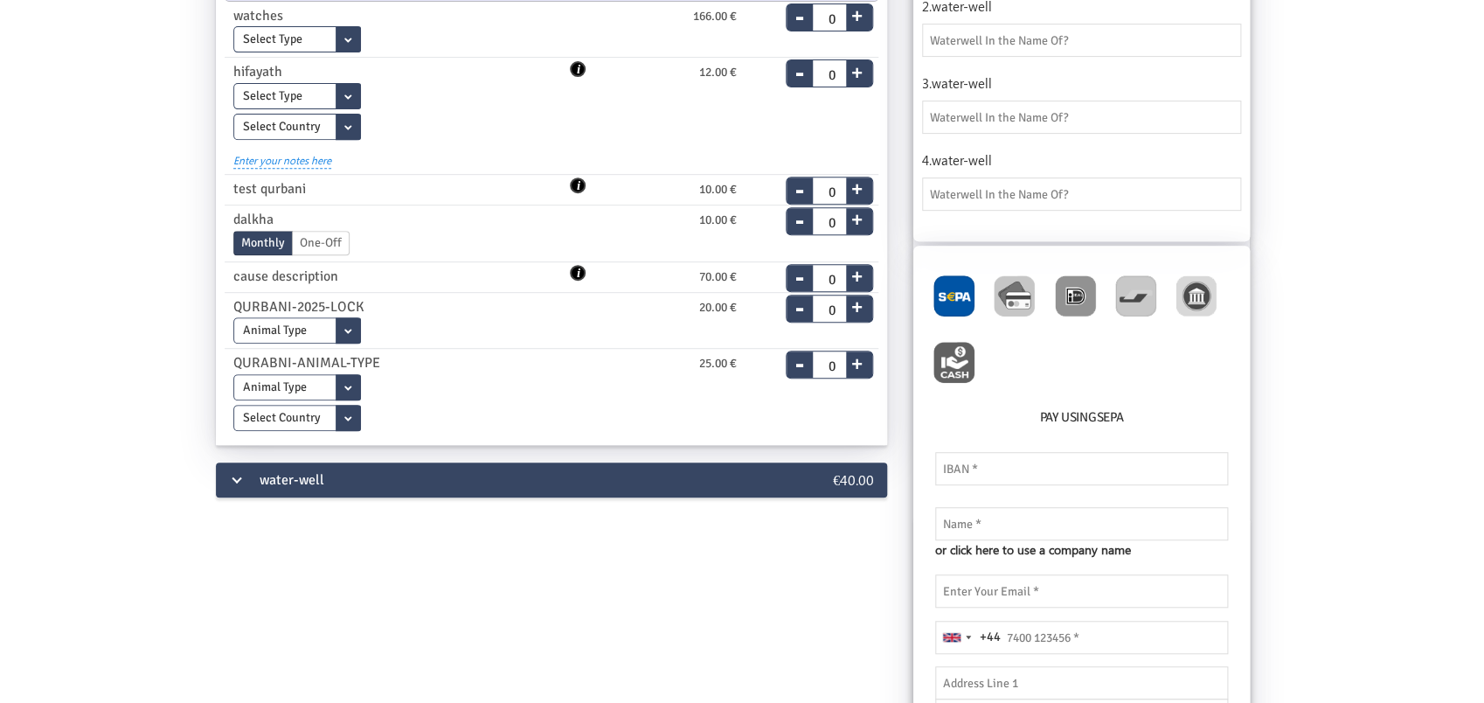
scroll to position [275, 0]
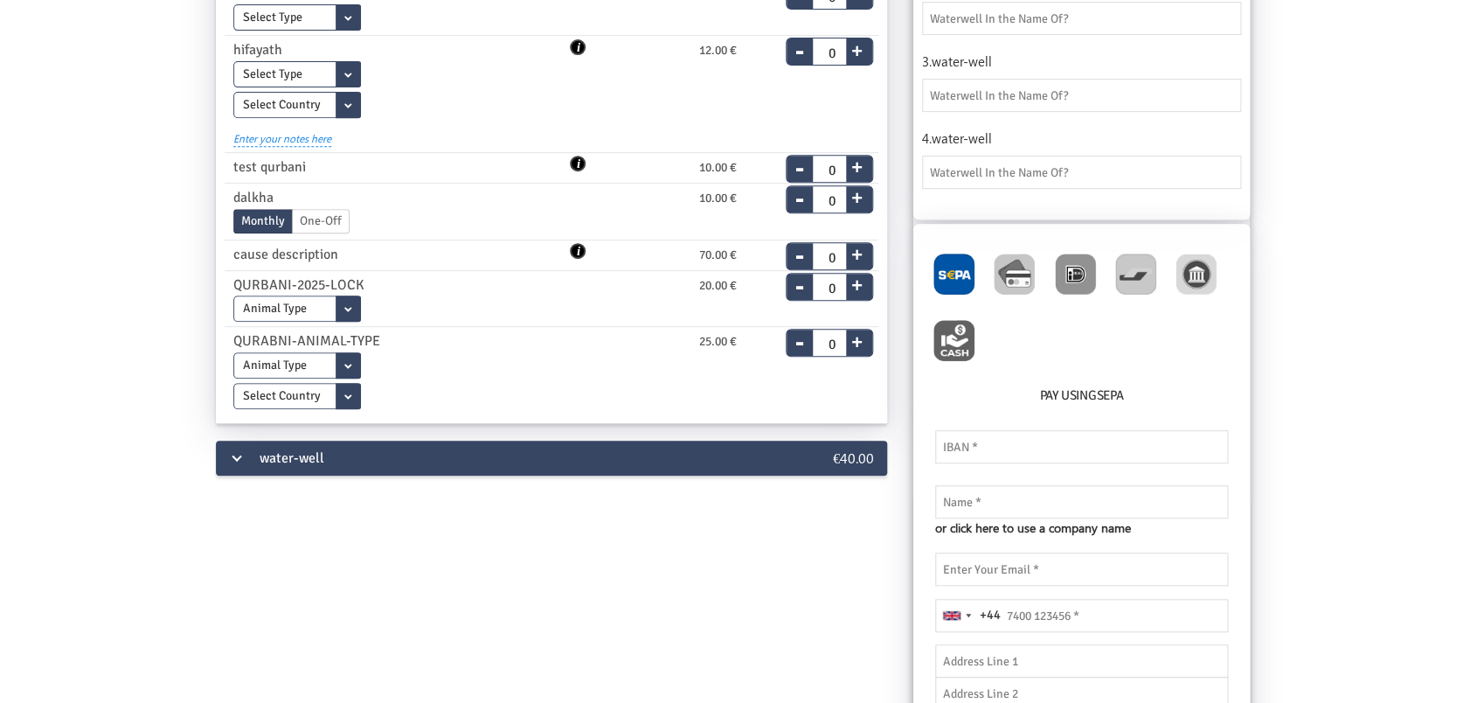
click at [1005, 271] on img at bounding box center [1014, 274] width 41 height 41
radio input "true"
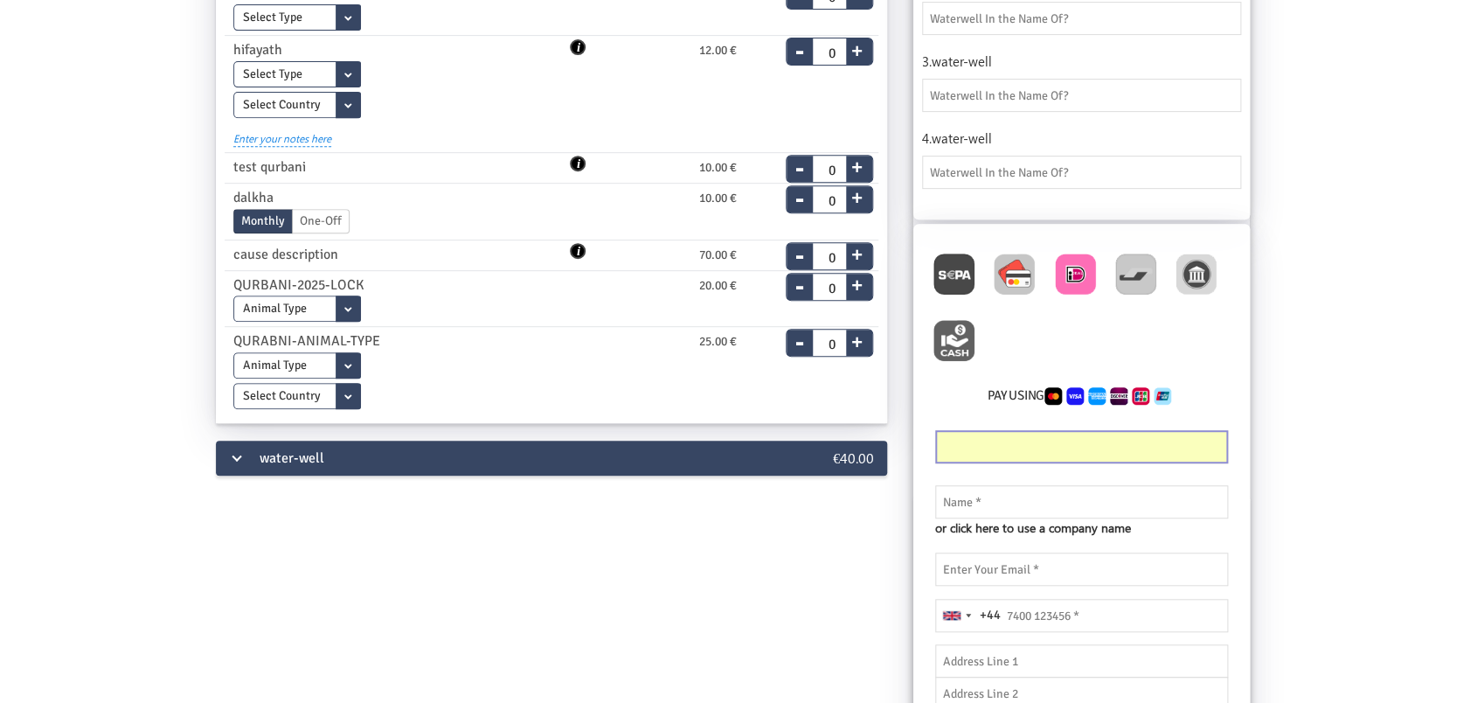
click at [1062, 265] on img at bounding box center [1075, 274] width 41 height 41
radio input "true"
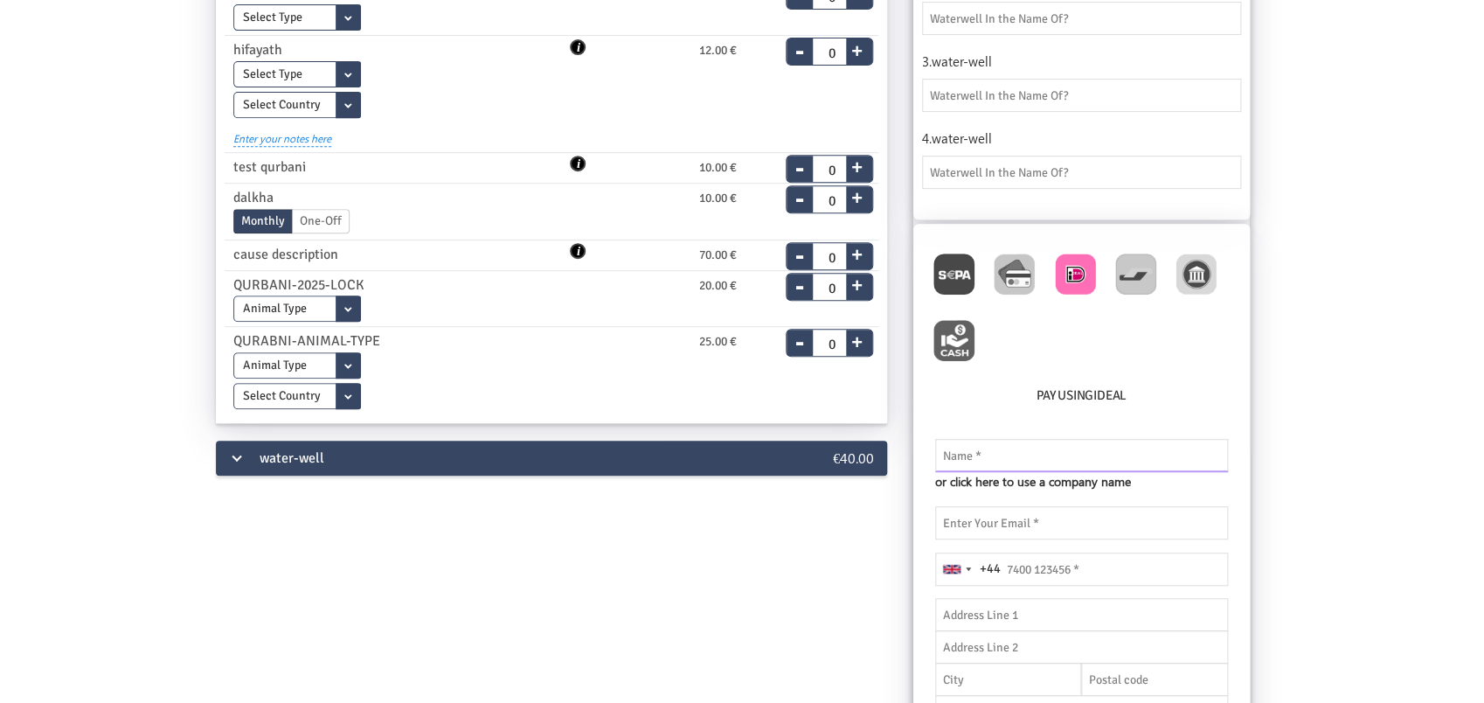
click at [1000, 457] on input "text" at bounding box center [1081, 455] width 293 height 33
click at [1019, 525] on input "email" at bounding box center [1081, 522] width 293 height 33
paste input "fynygy@fxzig.com"
drag, startPoint x: 979, startPoint y: 525, endPoint x: 883, endPoint y: 511, distance: 97.2
click at [935, 511] on input "fynygy@fxzig.com" at bounding box center [1081, 522] width 293 height 33
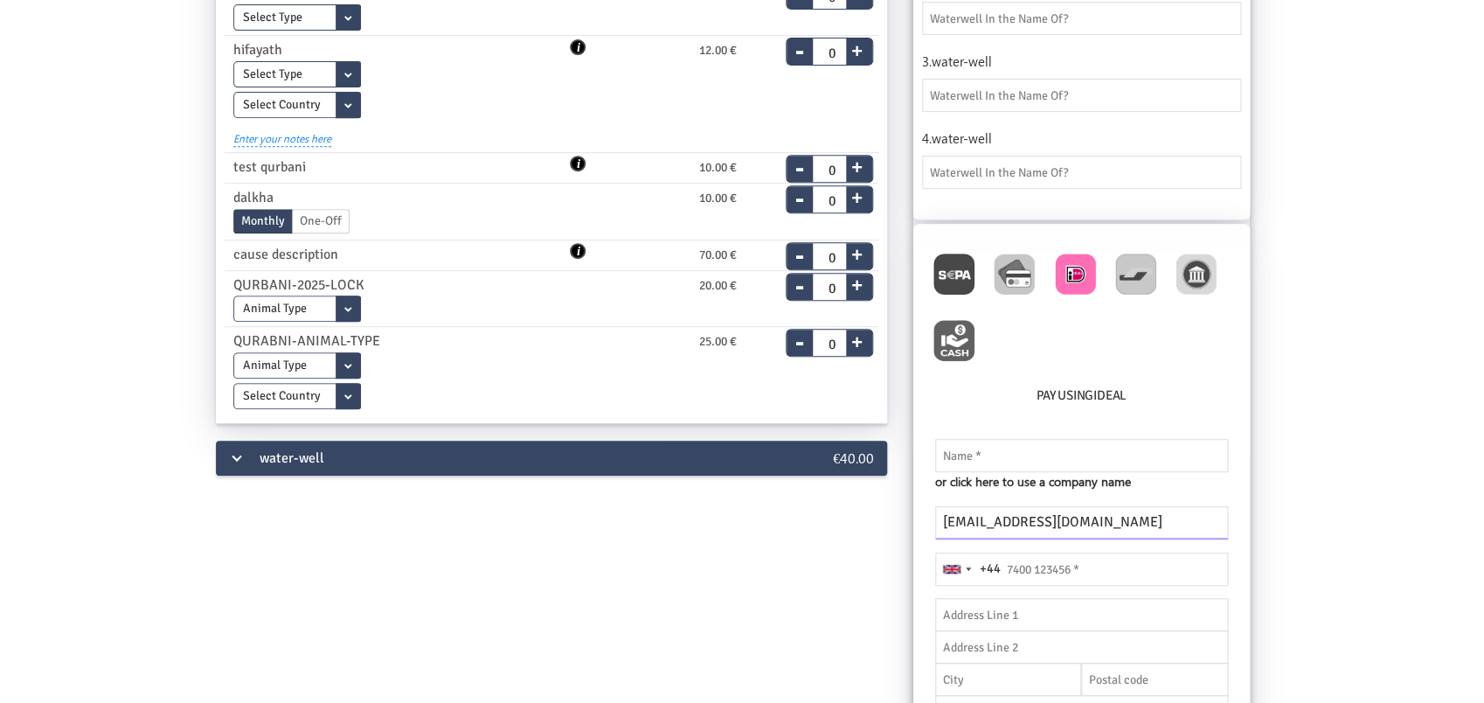
type input "fynygy@fxzig.com"
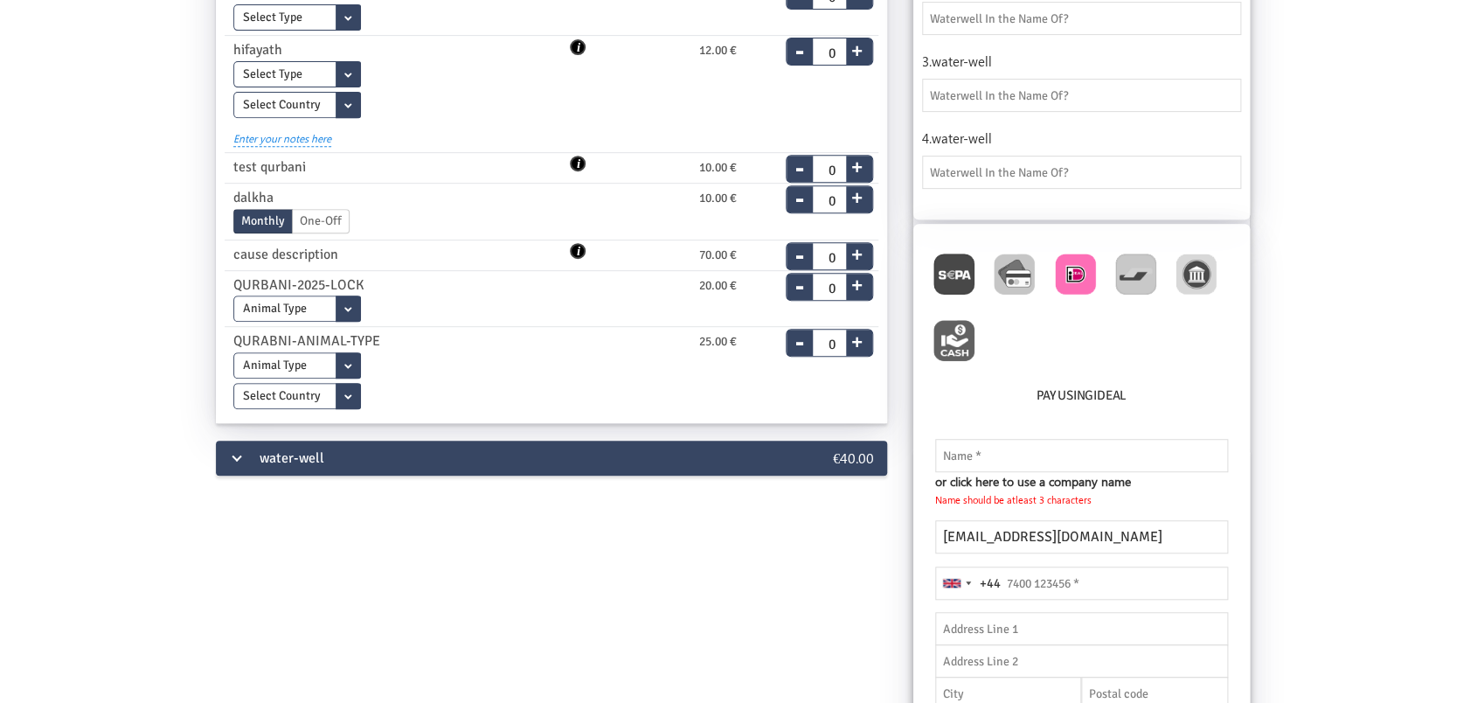
click at [970, 458] on div "Pay using iDEAL Your card’s security code is incomplete. Please enter valid IBA…" at bounding box center [1082, 661] width 337 height 874
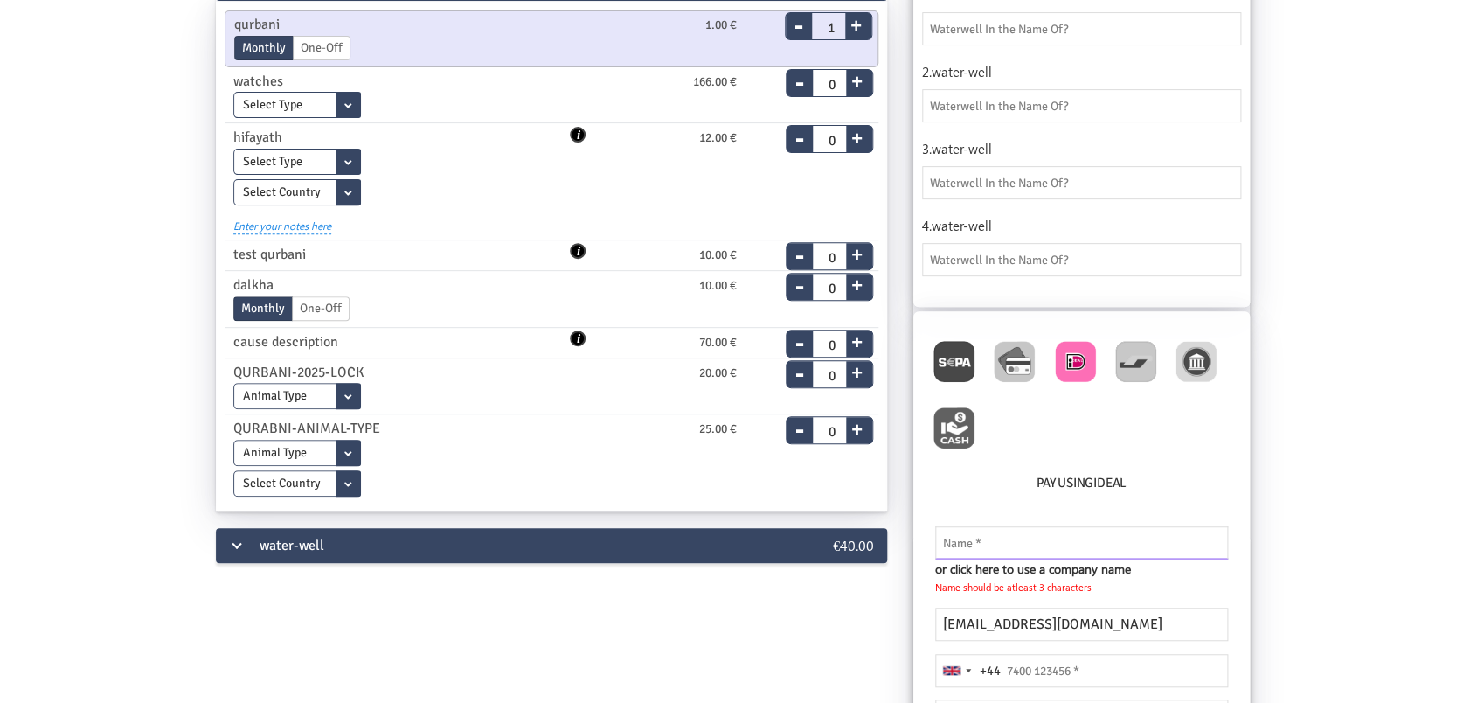
click at [977, 542] on input "text" at bounding box center [1081, 542] width 293 height 33
paste input "fynygy"
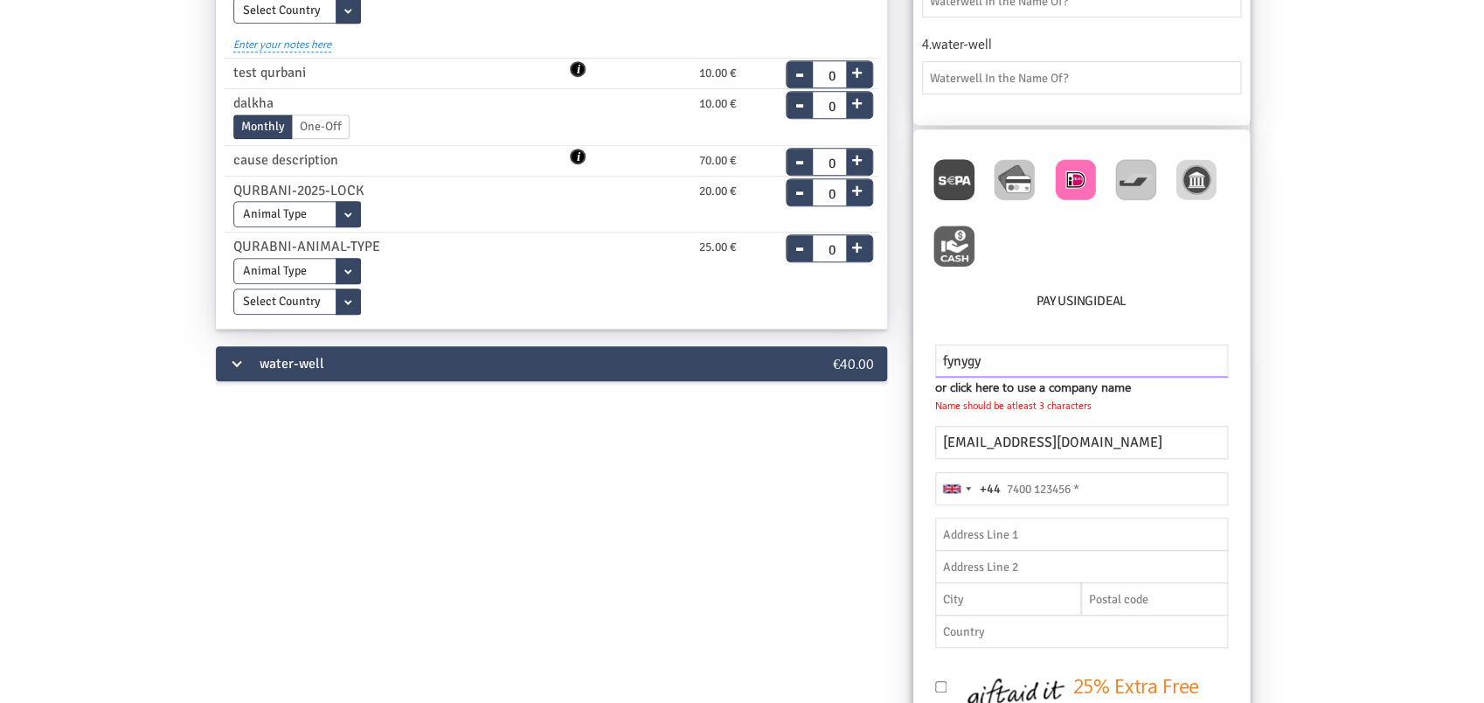
scroll to position [372, 0]
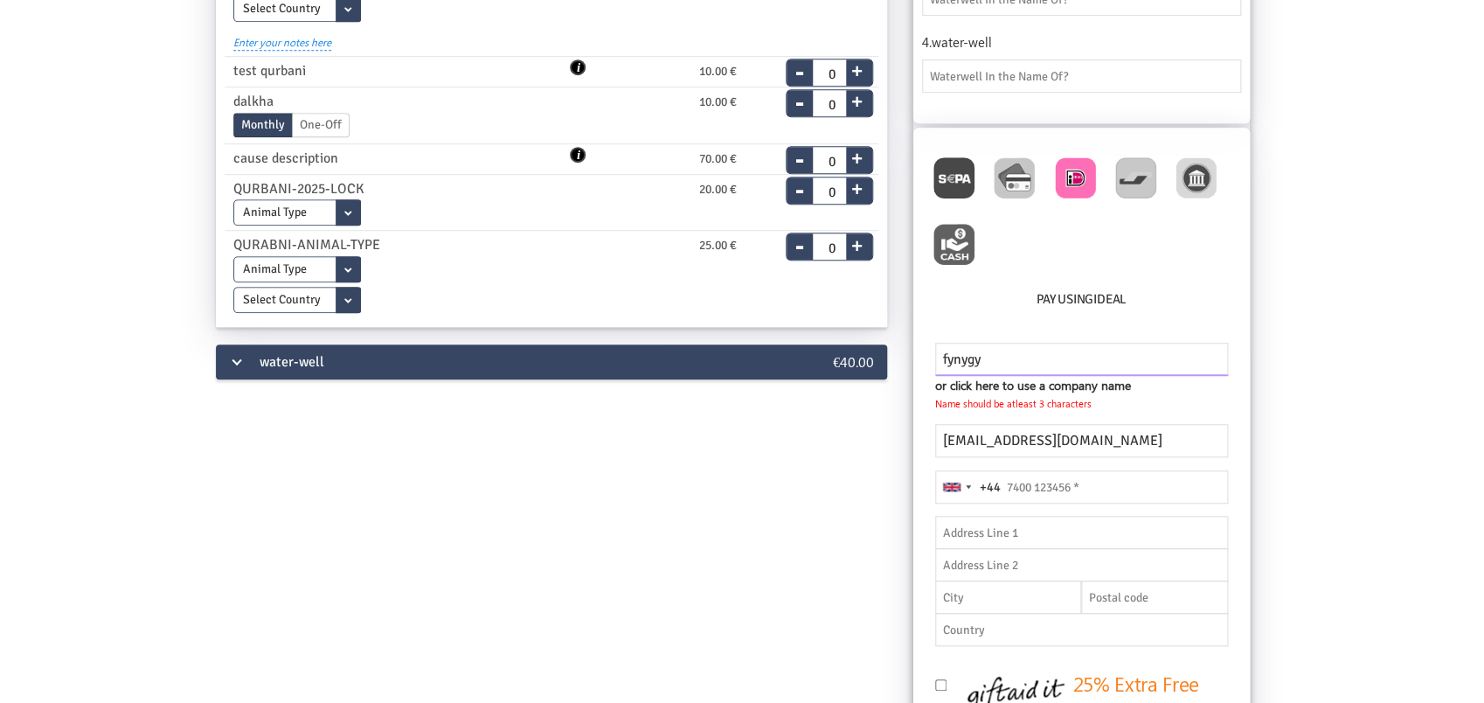
type input "fynygy"
click at [1024, 486] on input "tel" at bounding box center [1081, 486] width 293 height 33
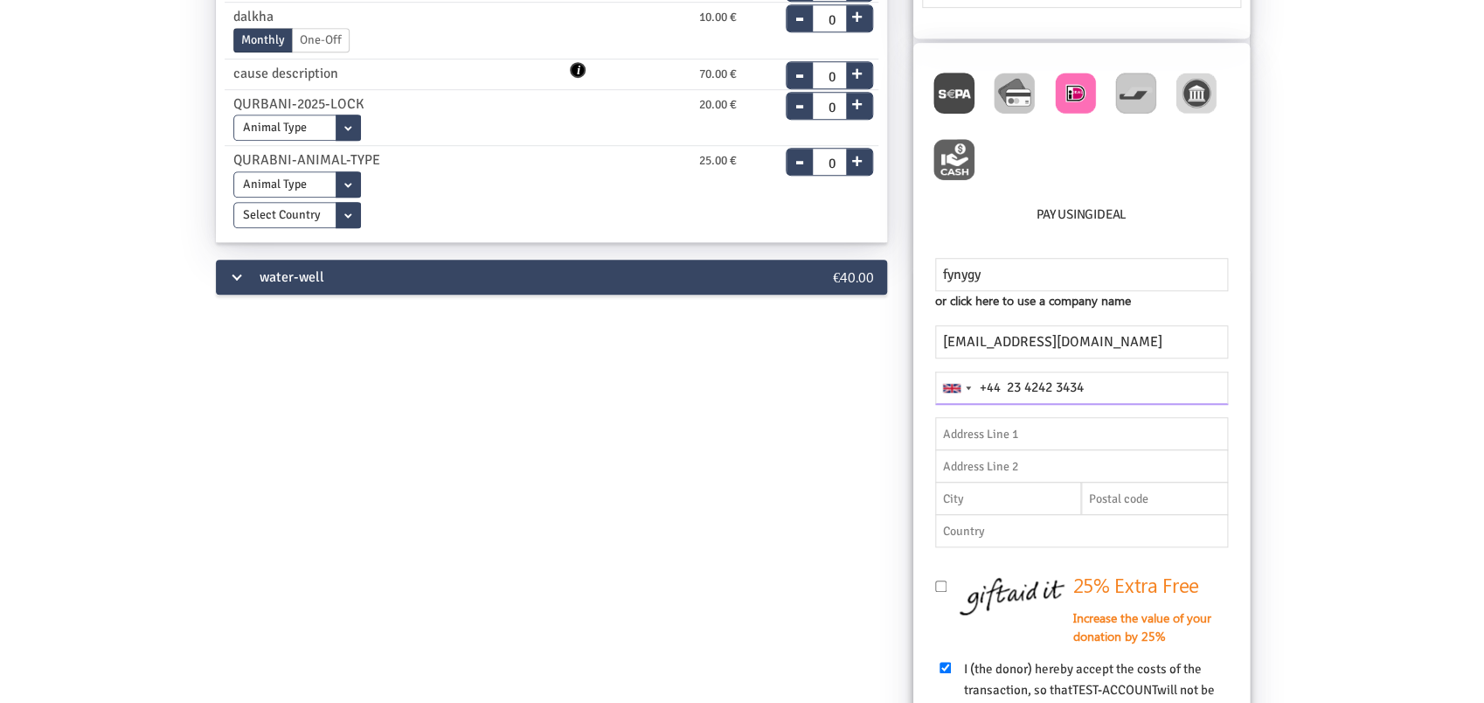
scroll to position [555, 0]
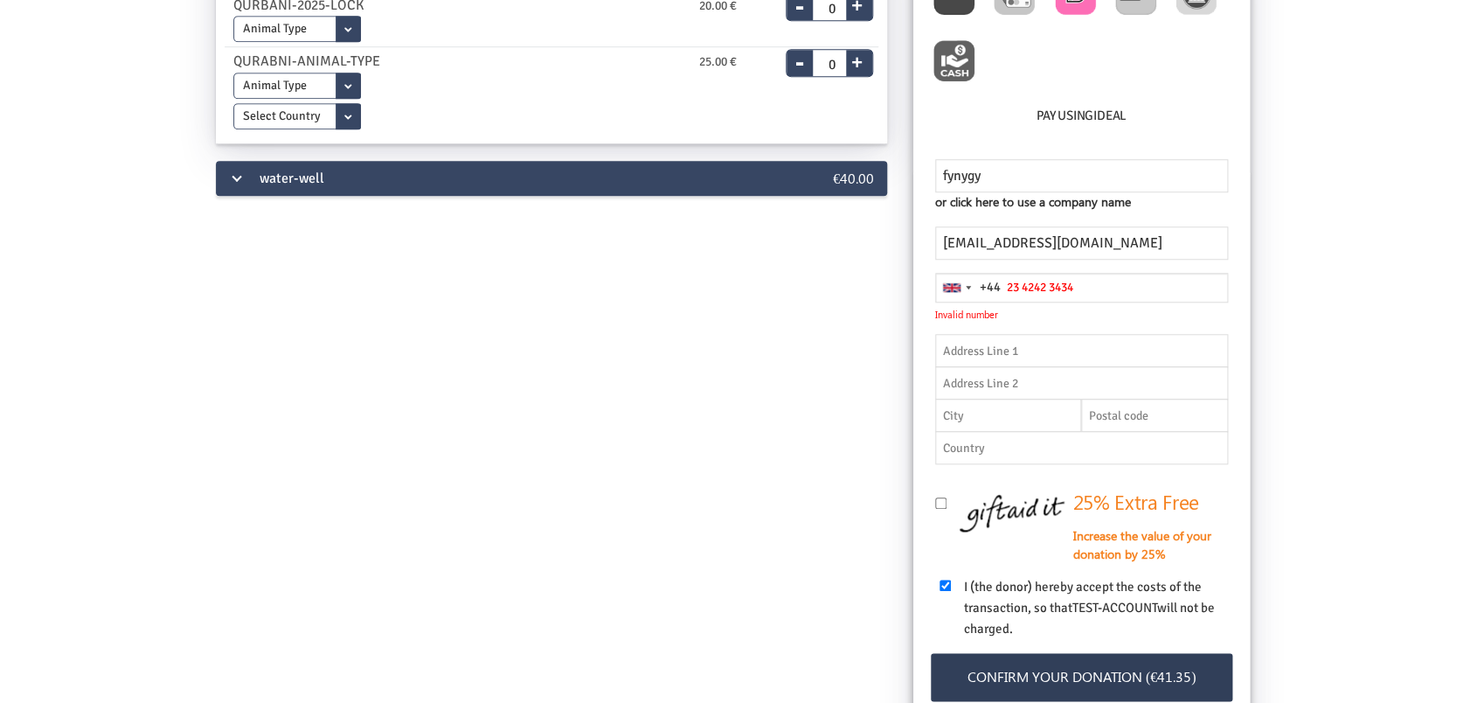
click at [951, 564] on div "fynygy or click here to use a company name Name should be atleast 3 characters …" at bounding box center [1082, 494] width 337 height 652
click at [1093, 285] on input "23 4242 3434" at bounding box center [1081, 288] width 293 height 30
drag, startPoint x: 1094, startPoint y: 285, endPoint x: 996, endPoint y: 282, distance: 98.0
click at [996, 282] on input "23 4242 3434" at bounding box center [1081, 288] width 293 height 30
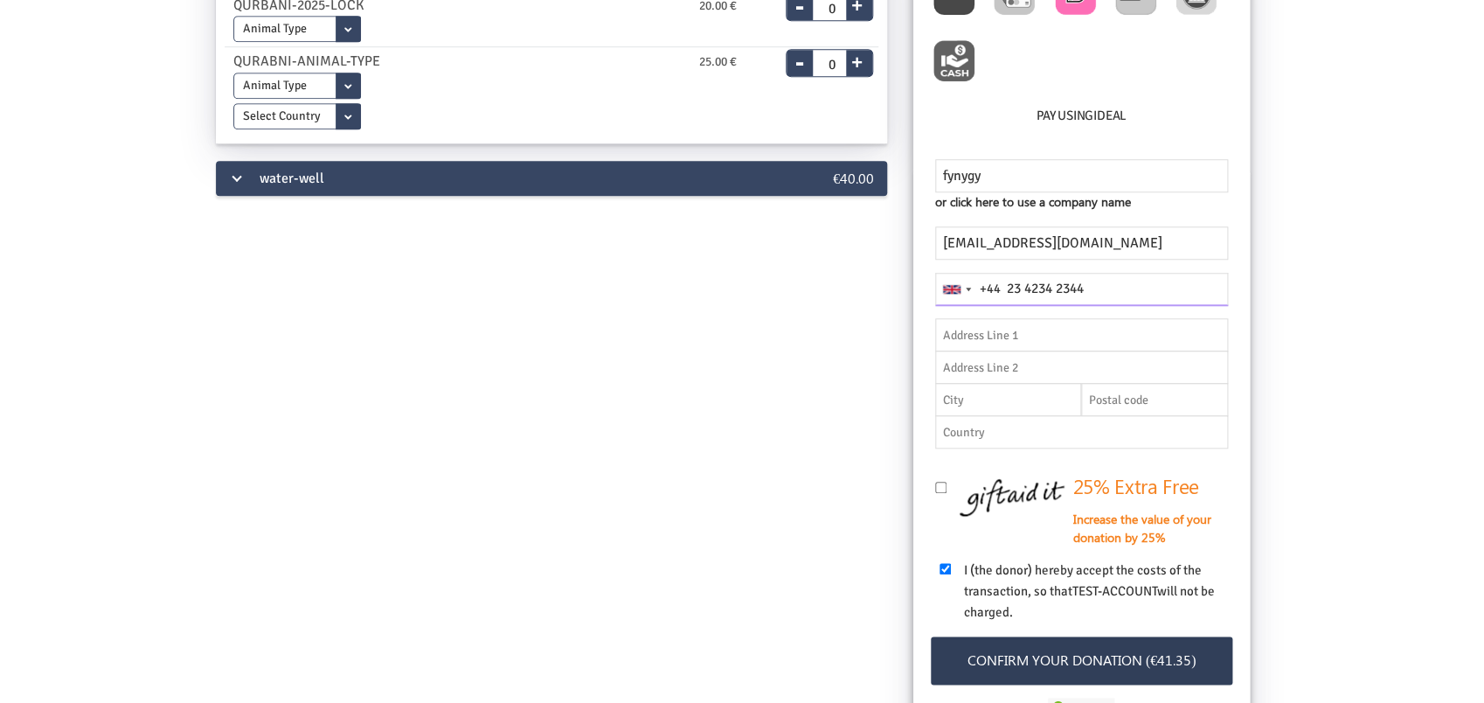
type input "23 4234 2344"
click at [951, 563] on div "fynygy or click here to use a company name Name should be atleast 3 characters …" at bounding box center [1082, 486] width 337 height 636
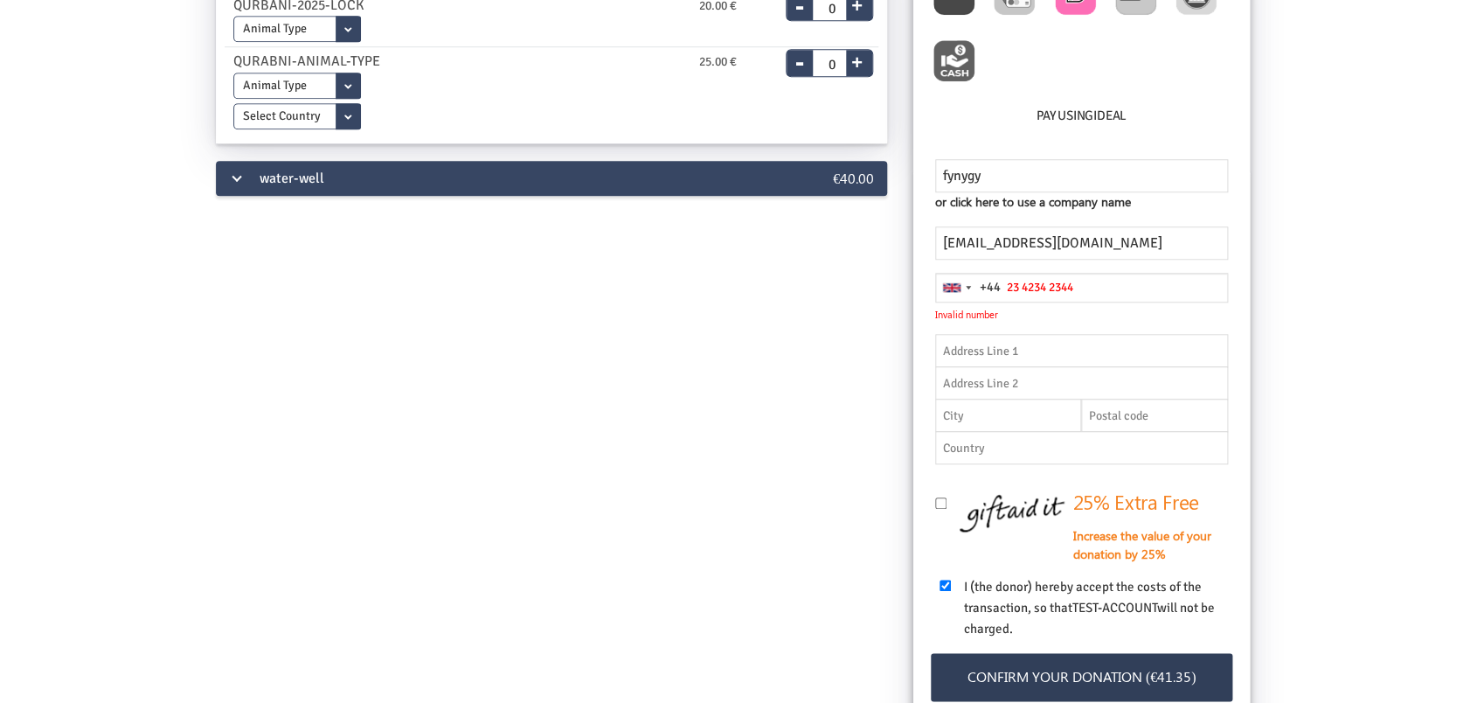
click at [948, 584] on input "checkbox" at bounding box center [945, 585] width 11 height 11
checkbox input "false"
drag, startPoint x: 1046, startPoint y: 280, endPoint x: 988, endPoint y: 281, distance: 57.7
click at [988, 281] on input "23 4234 2344" at bounding box center [1081, 288] width 293 height 30
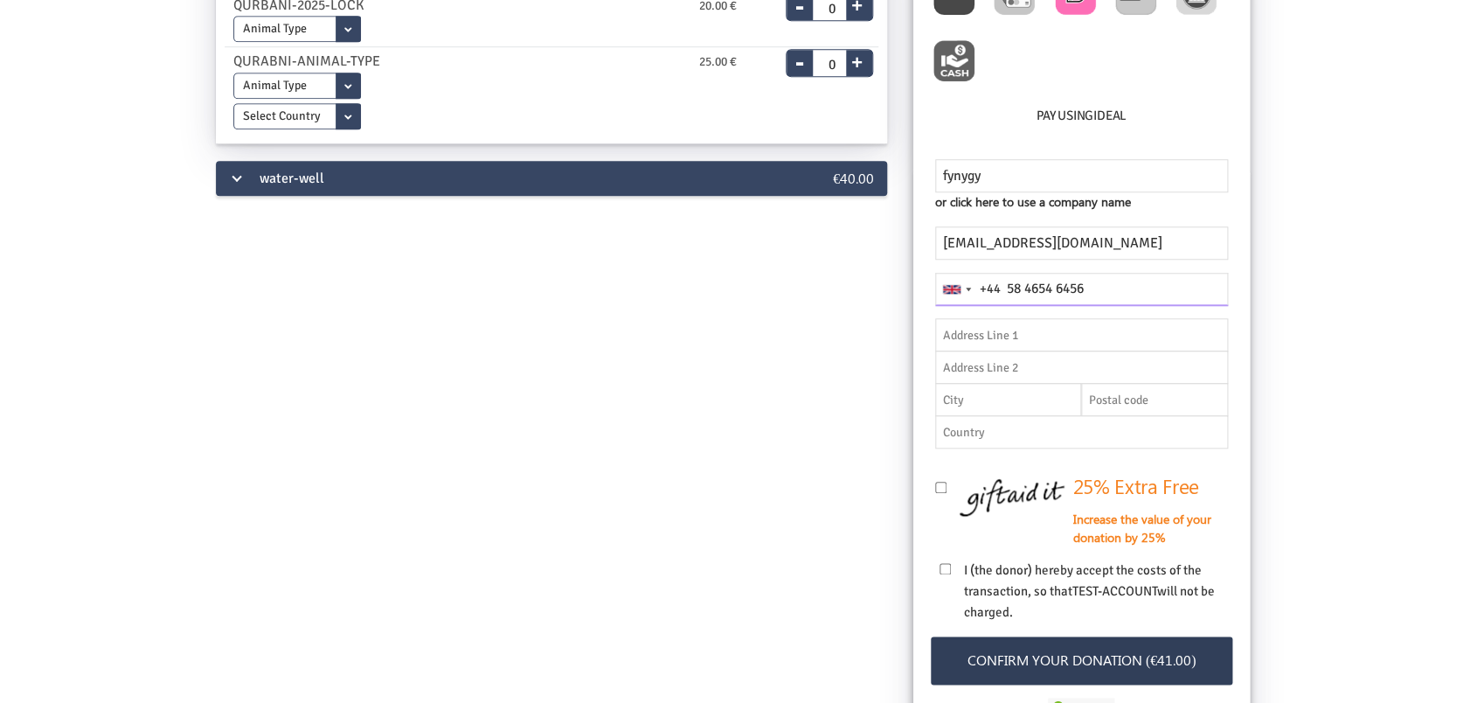
type input "58 4654 6456"
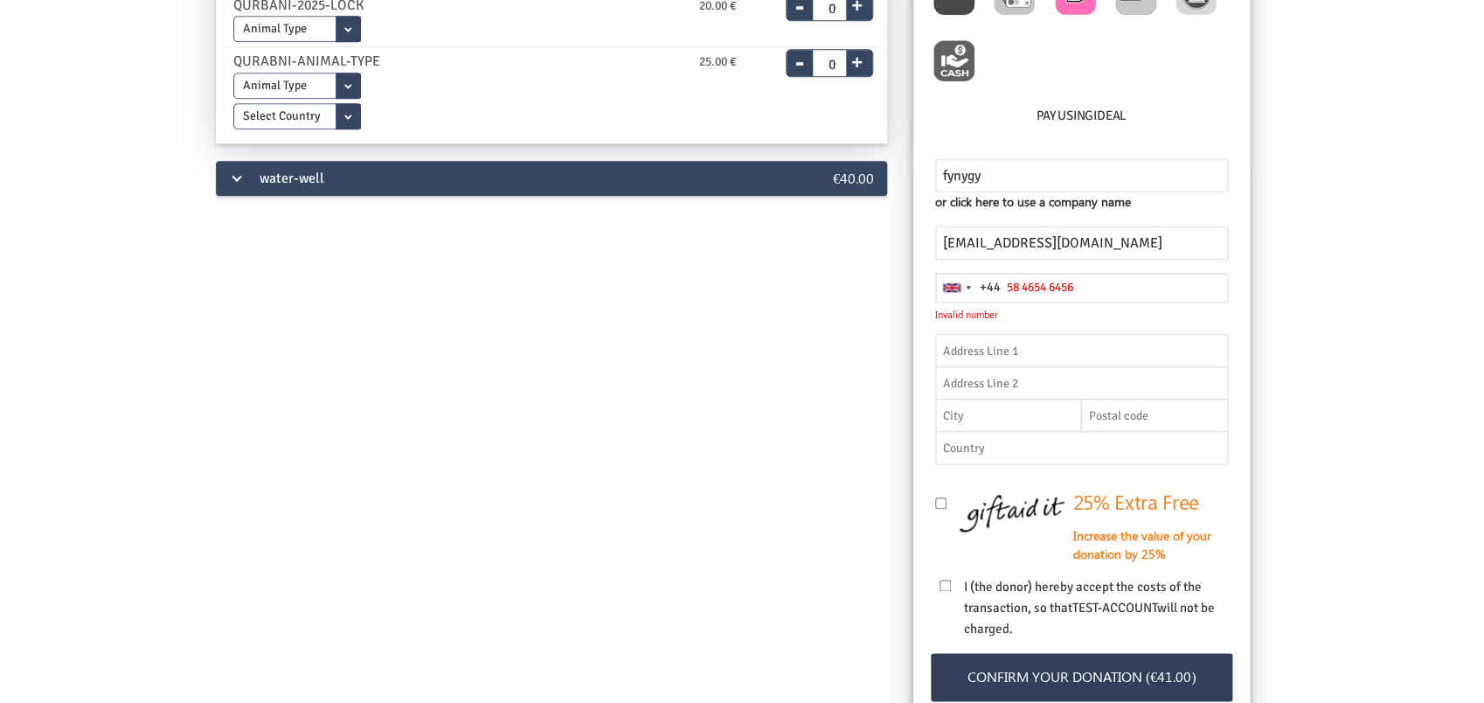
click at [944, 495] on label at bounding box center [999, 513] width 129 height 38
click at [944, 497] on input "checkbox" at bounding box center [940, 502] width 11 height 11
click at [935, 497] on input "checkbox" at bounding box center [940, 502] width 11 height 11
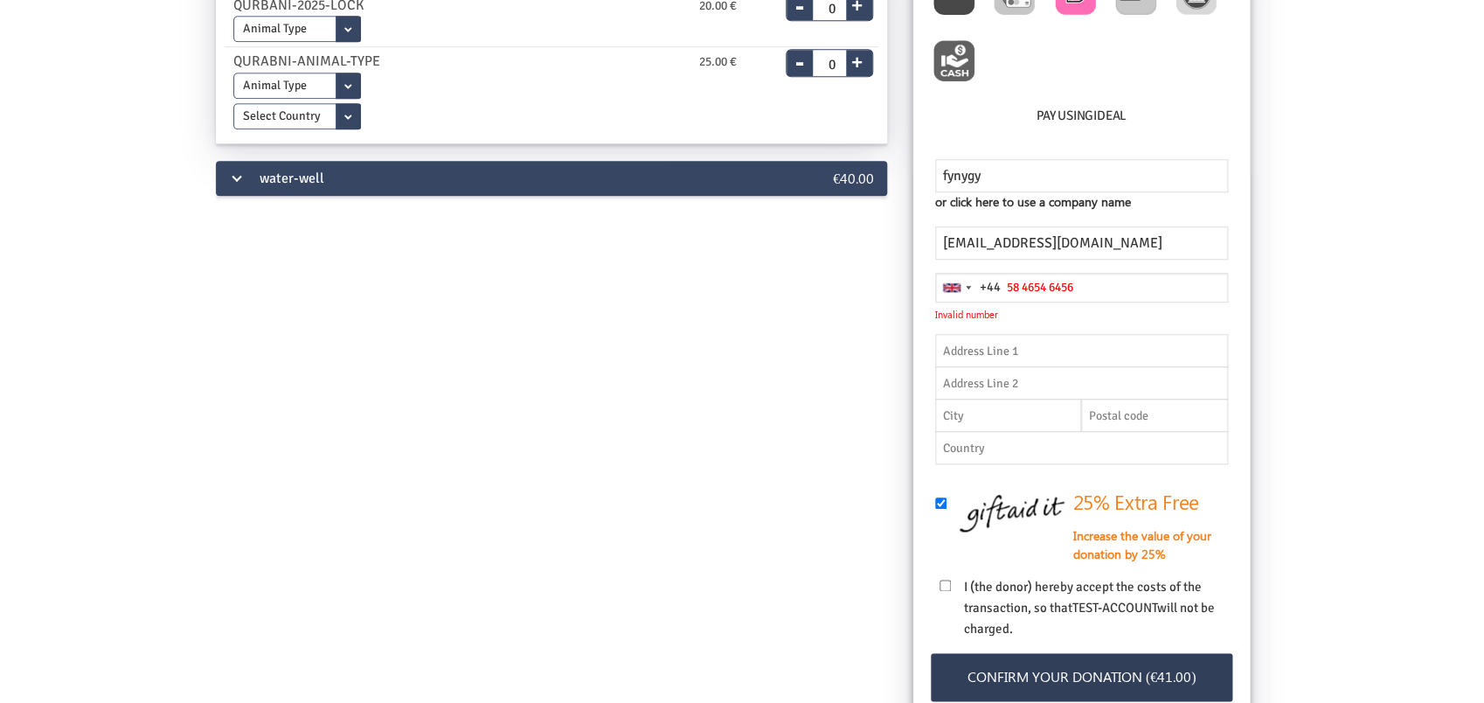
checkbox input "false"
drag, startPoint x: 1085, startPoint y: 289, endPoint x: 939, endPoint y: 294, distance: 146.1
click at [965, 292] on input "58 4654 6456" at bounding box center [1081, 288] width 293 height 30
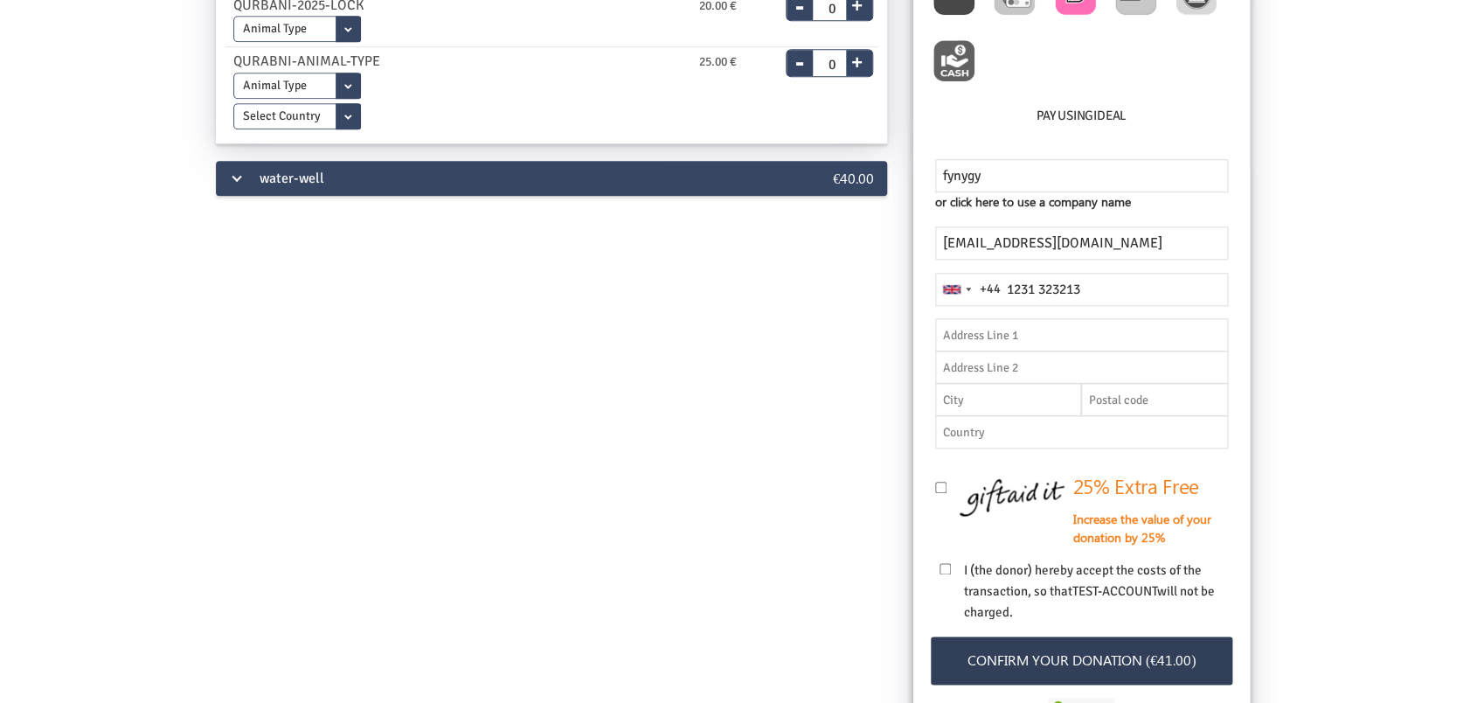
click at [1088, 652] on div "fynygy or click here to use a company name Name should be atleast 3 characters …" at bounding box center [1082, 486] width 337 height 636
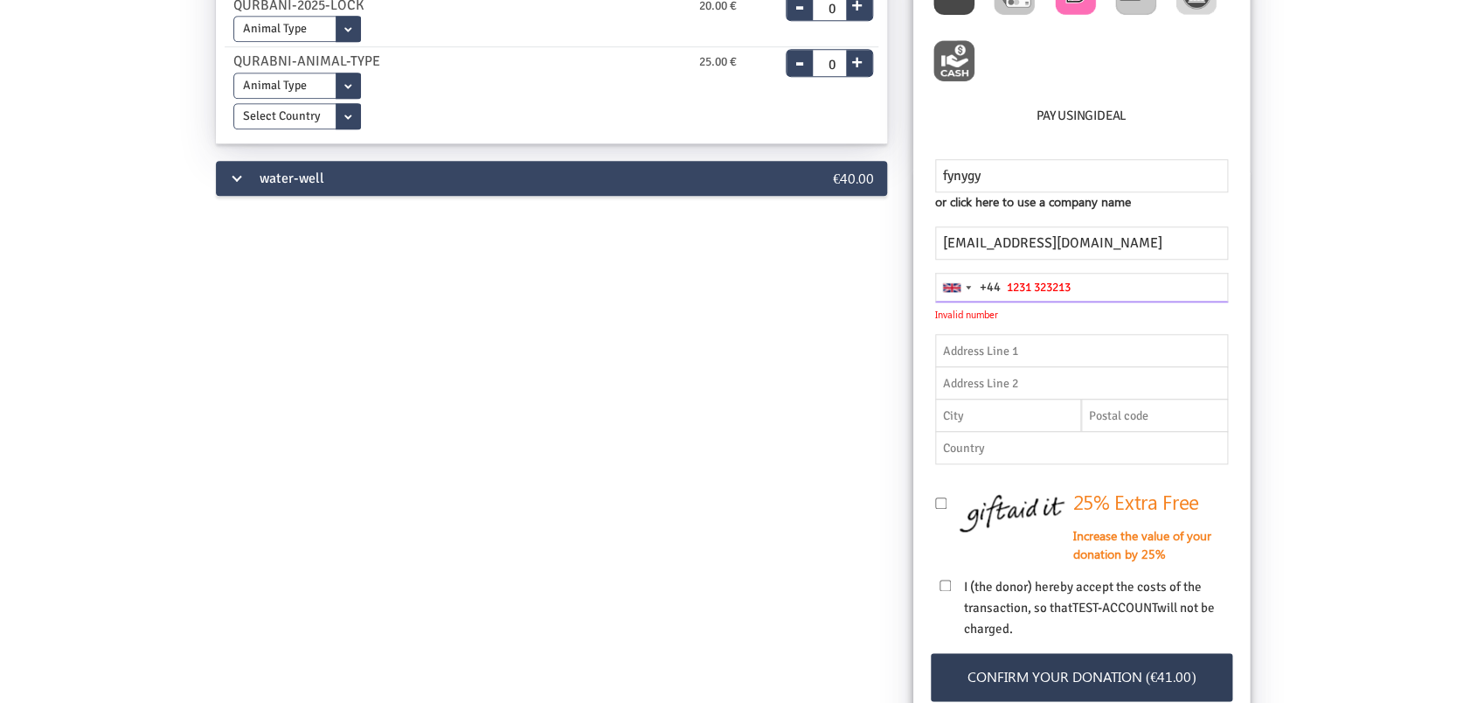
drag, startPoint x: 1098, startPoint y: 283, endPoint x: 903, endPoint y: 285, distance: 195.0
click at [935, 285] on input "1231 323213" at bounding box center [1081, 288] width 293 height 30
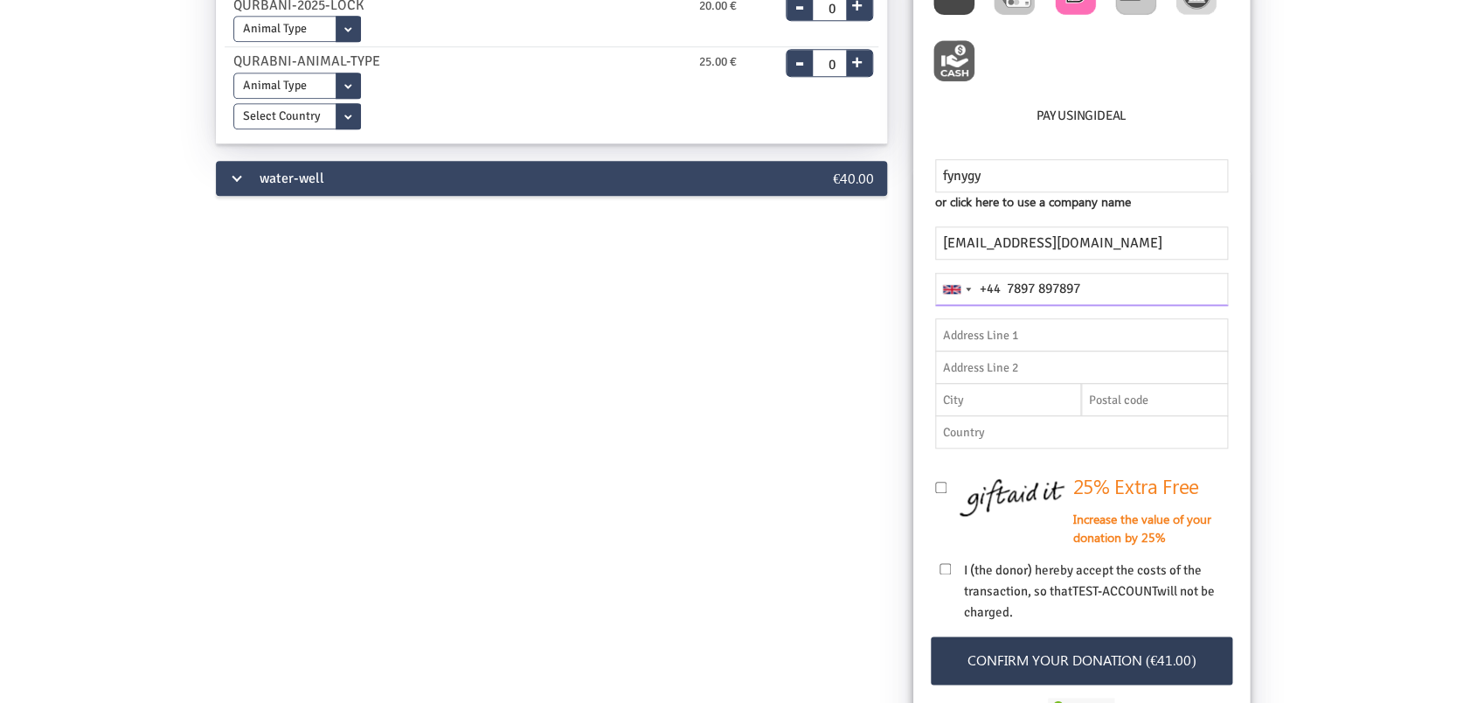
type input "7897 897897"
click at [1110, 668] on button "Confirm your donation (€41.00)" at bounding box center [1082, 660] width 302 height 48
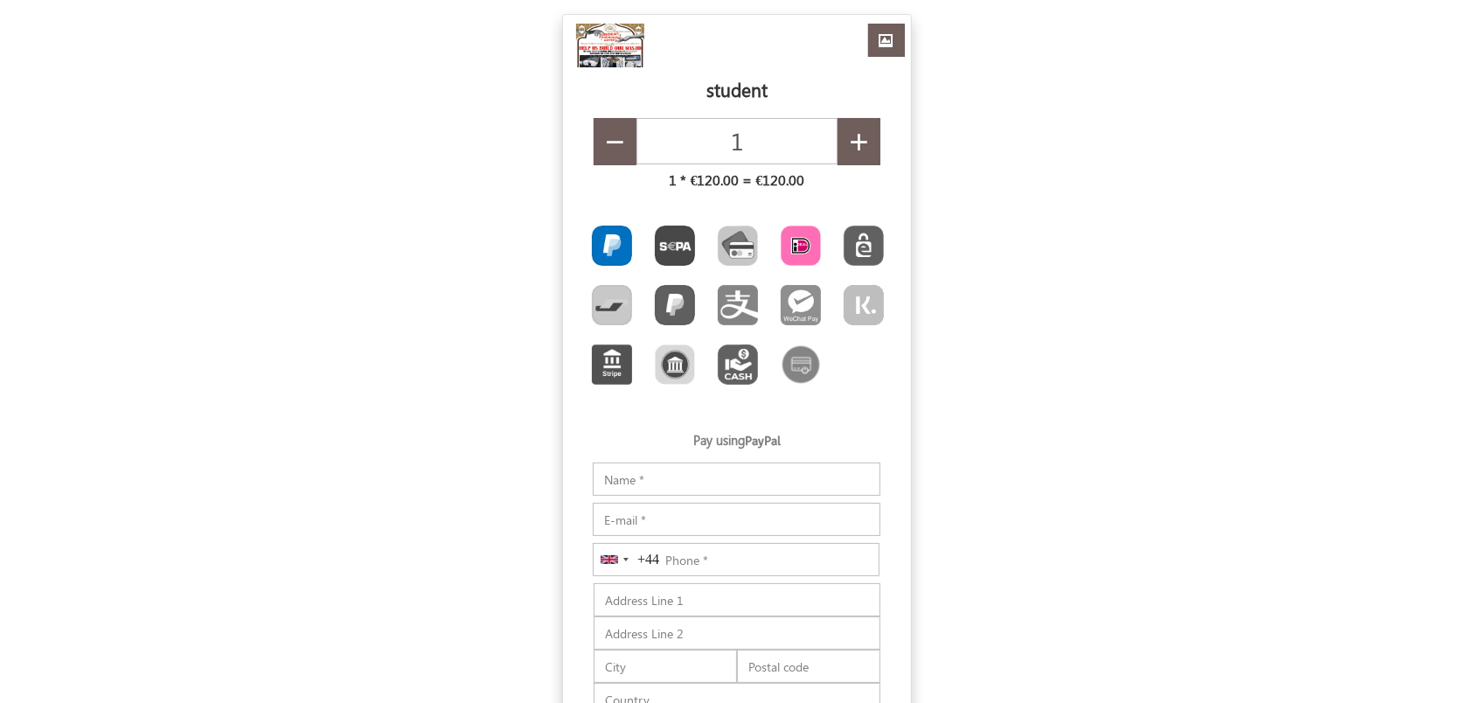
click at [798, 243] on img "Toolbar with button groups" at bounding box center [801, 246] width 40 height 40
click at [792, 237] on input "Toolbar with button groups" at bounding box center [786, 231] width 11 height 11
radio input "true"
type input "€120.29"
click at [686, 480] on input "Notes" at bounding box center [737, 478] width 288 height 33
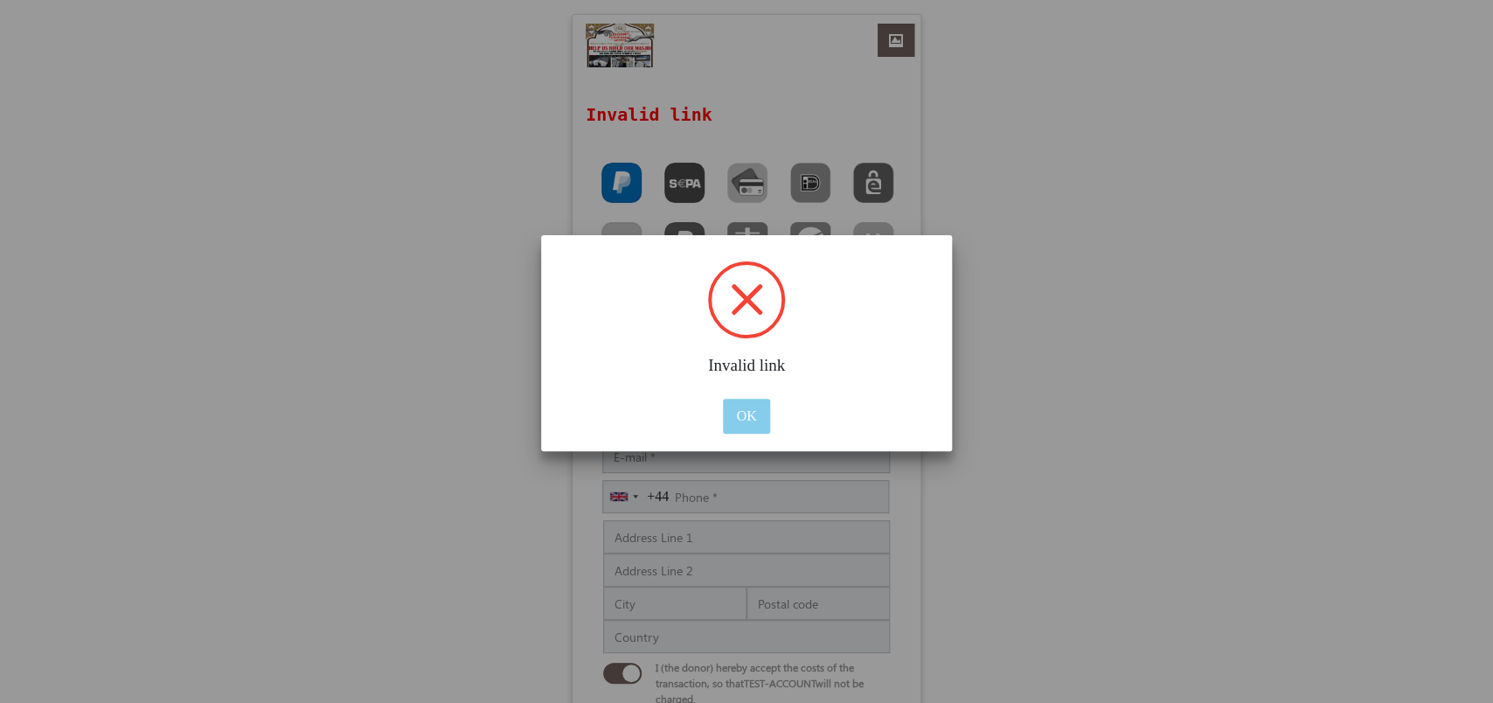
click at [741, 407] on button "OK" at bounding box center [746, 416] width 46 height 35
click at [752, 401] on button "OK" at bounding box center [746, 416] width 46 height 35
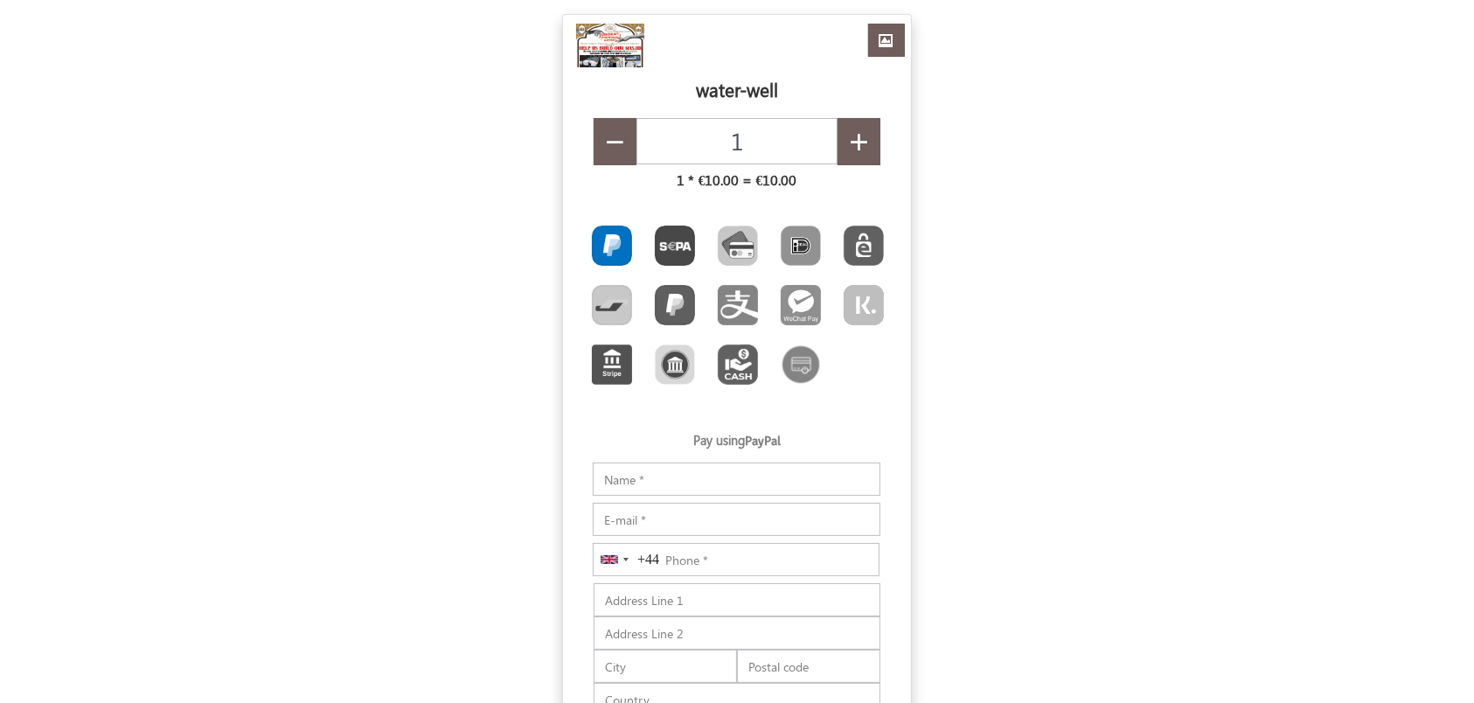
click at [855, 136] on span "button" at bounding box center [859, 142] width 20 height 35
type input "2"
type input "€20.65"
click at [801, 245] on img "Toolbar with button groups" at bounding box center [801, 246] width 40 height 40
click at [792, 237] on input "Toolbar with button groups" at bounding box center [786, 231] width 11 height 11
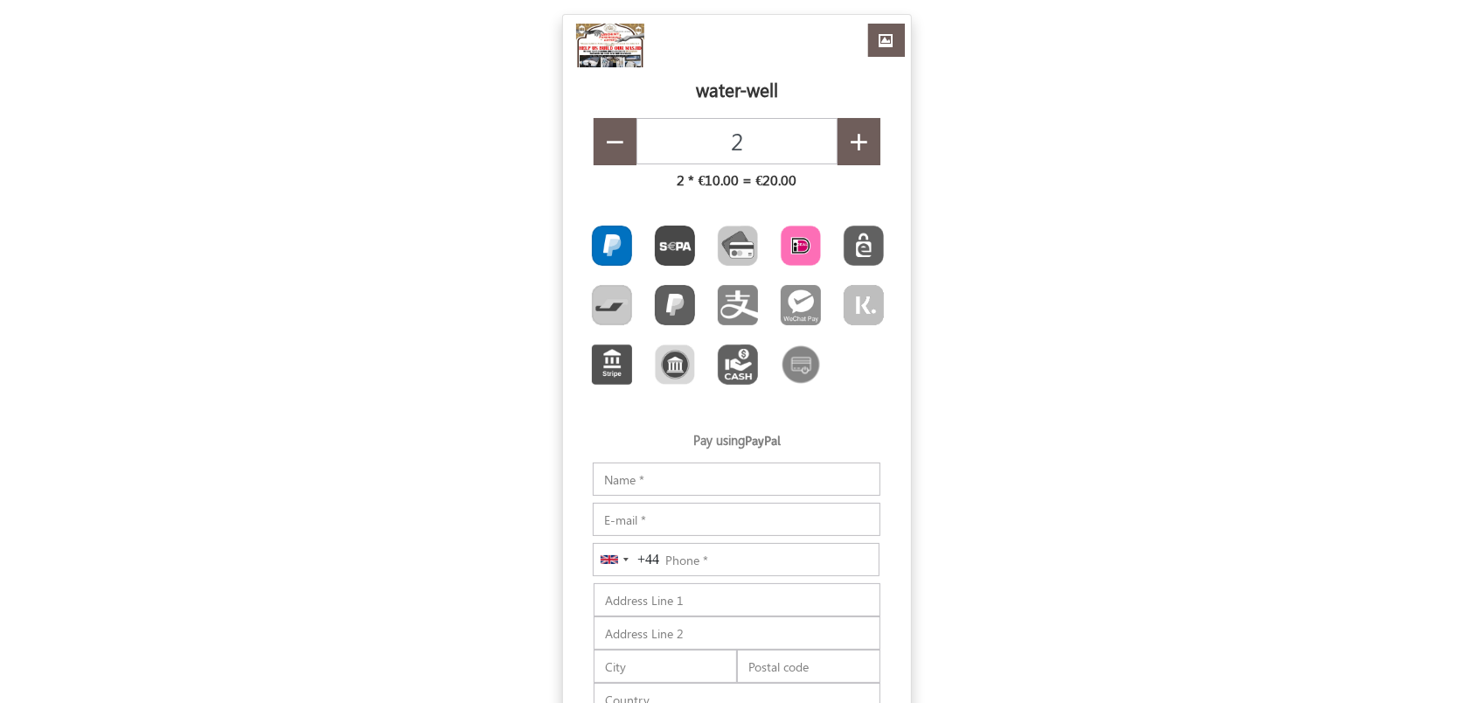
radio input "true"
type input "€20.29"
click at [674, 475] on input "Notes" at bounding box center [737, 478] width 288 height 33
click at [711, 480] on input "Notes" at bounding box center [737, 478] width 288 height 33
click at [674, 490] on input "Notes" at bounding box center [737, 478] width 288 height 33
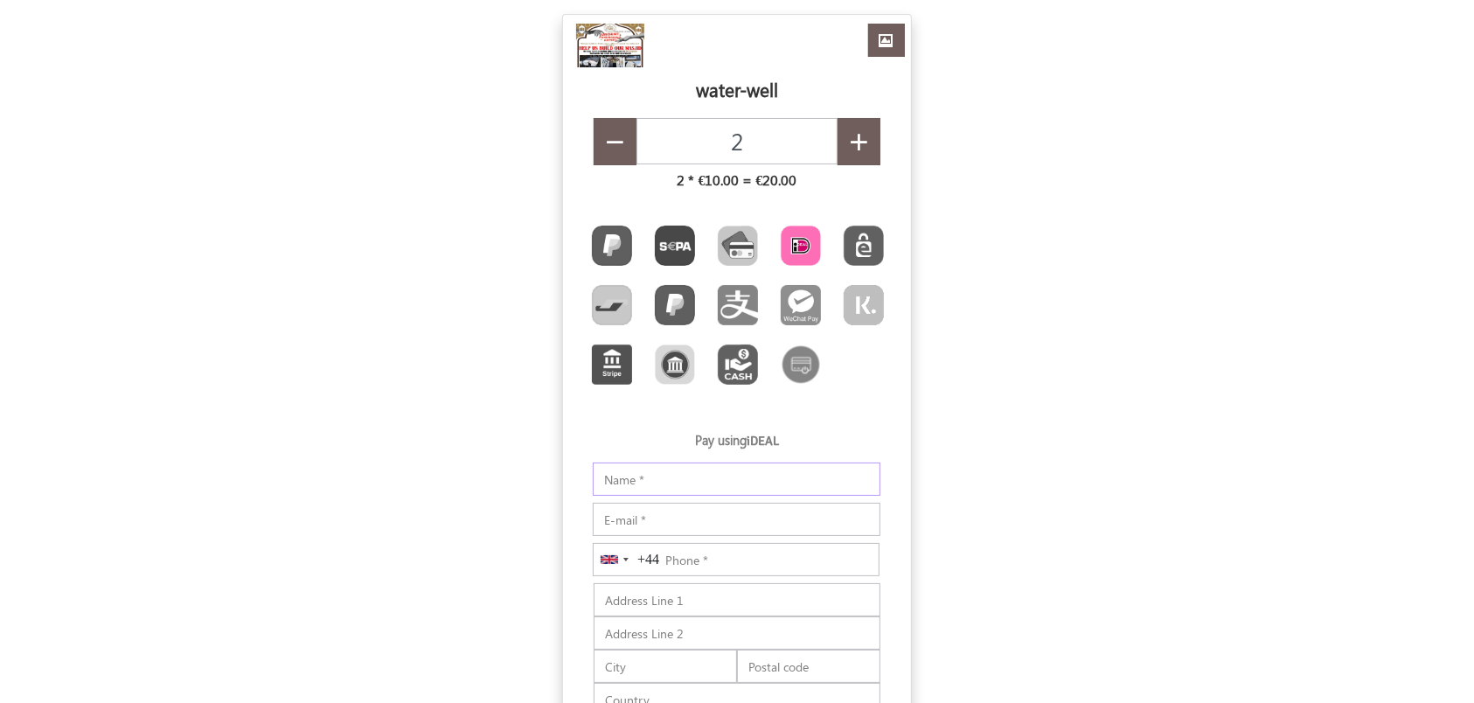
paste input "pylecide@fxzig.com"
type input "pylecide@fxzig.com"
click at [997, 527] on form "USD GBP EUR EN ES NL Customize Your Donation box × #6f5e5b ▼ Change Accordion S…" at bounding box center [737, 509] width 1474 height 991
drag, startPoint x: 812, startPoint y: 520, endPoint x: 398, endPoint y: 498, distance: 415.0
click at [398, 498] on form "USD GBP EUR EN ES NL Customize Your Donation box × #6f5e5b ▼ Change Accordion S…" at bounding box center [737, 509] width 1474 height 991
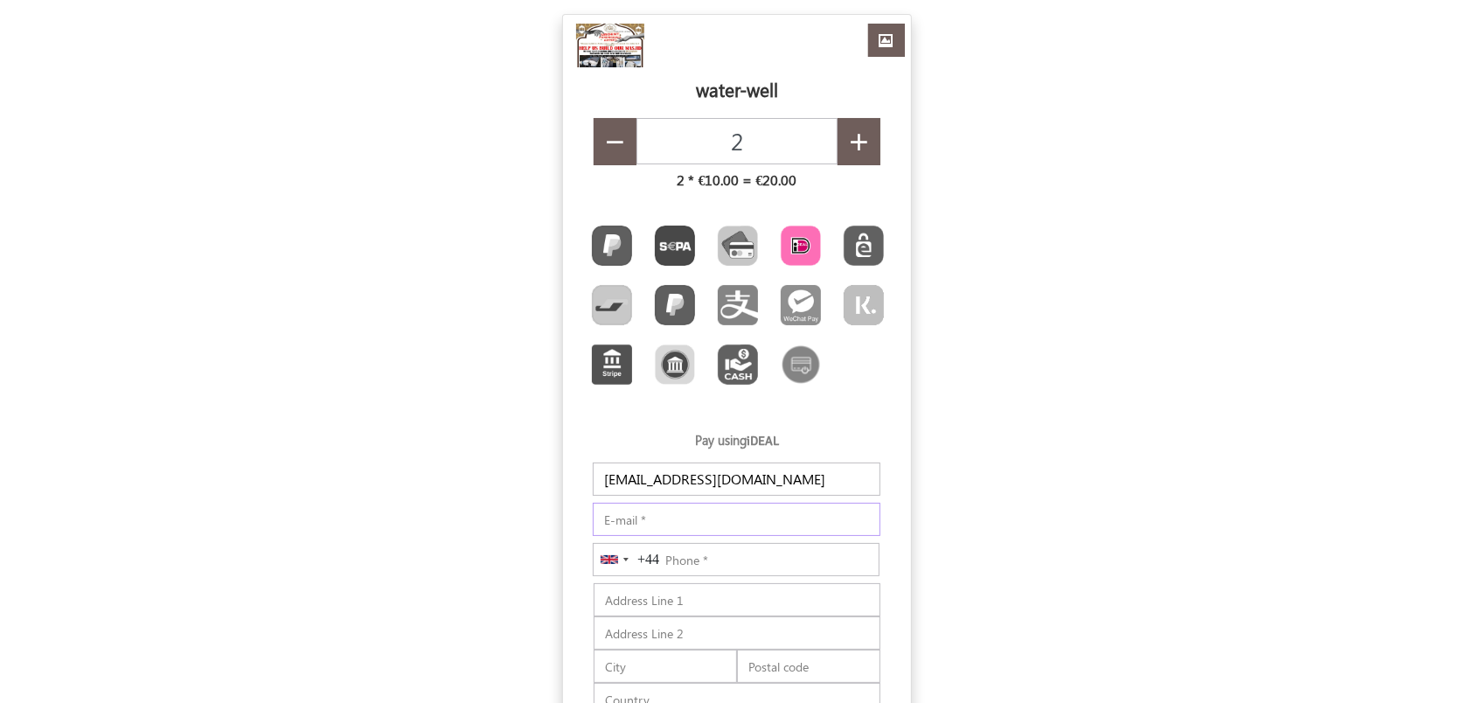
click at [773, 510] on input "E-mail" at bounding box center [737, 519] width 288 height 33
drag, startPoint x: 765, startPoint y: 488, endPoint x: 595, endPoint y: 486, distance: 169.6
click at [595, 486] on input "pylecide@fxzig.com" at bounding box center [737, 478] width 288 height 33
drag, startPoint x: 838, startPoint y: 519, endPoint x: 490, endPoint y: 515, distance: 348.9
click at [467, 515] on form "USD GBP EUR EN ES NL Customize Your Donation box × #6f5e5b ▼ Change Accordion S…" at bounding box center [737, 514] width 1474 height 1001
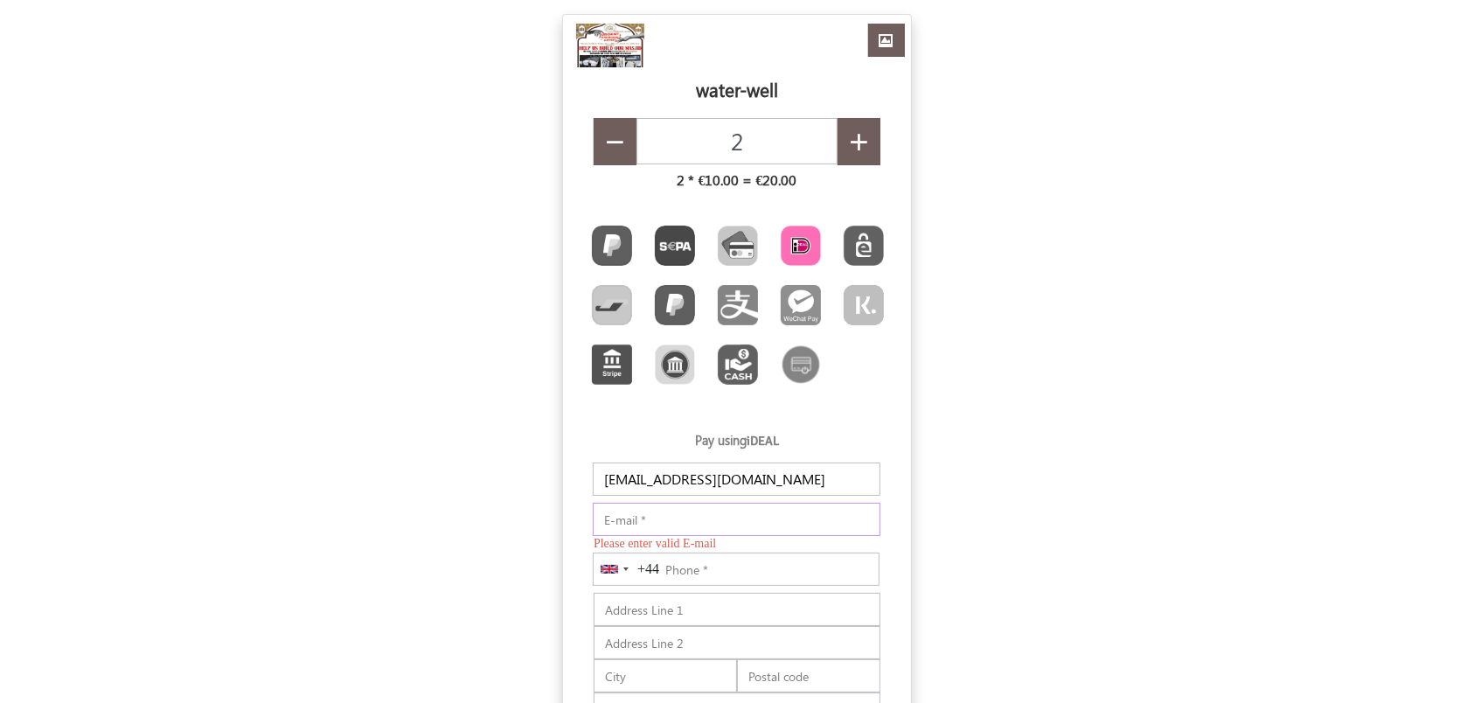
click at [822, 528] on input "E-mail" at bounding box center [737, 519] width 288 height 33
click at [818, 524] on input "E-mail" at bounding box center [737, 519] width 288 height 33
click at [768, 524] on input "E-mail" at bounding box center [737, 519] width 288 height 33
click at [787, 521] on input "E-mail" at bounding box center [737, 519] width 288 height 33
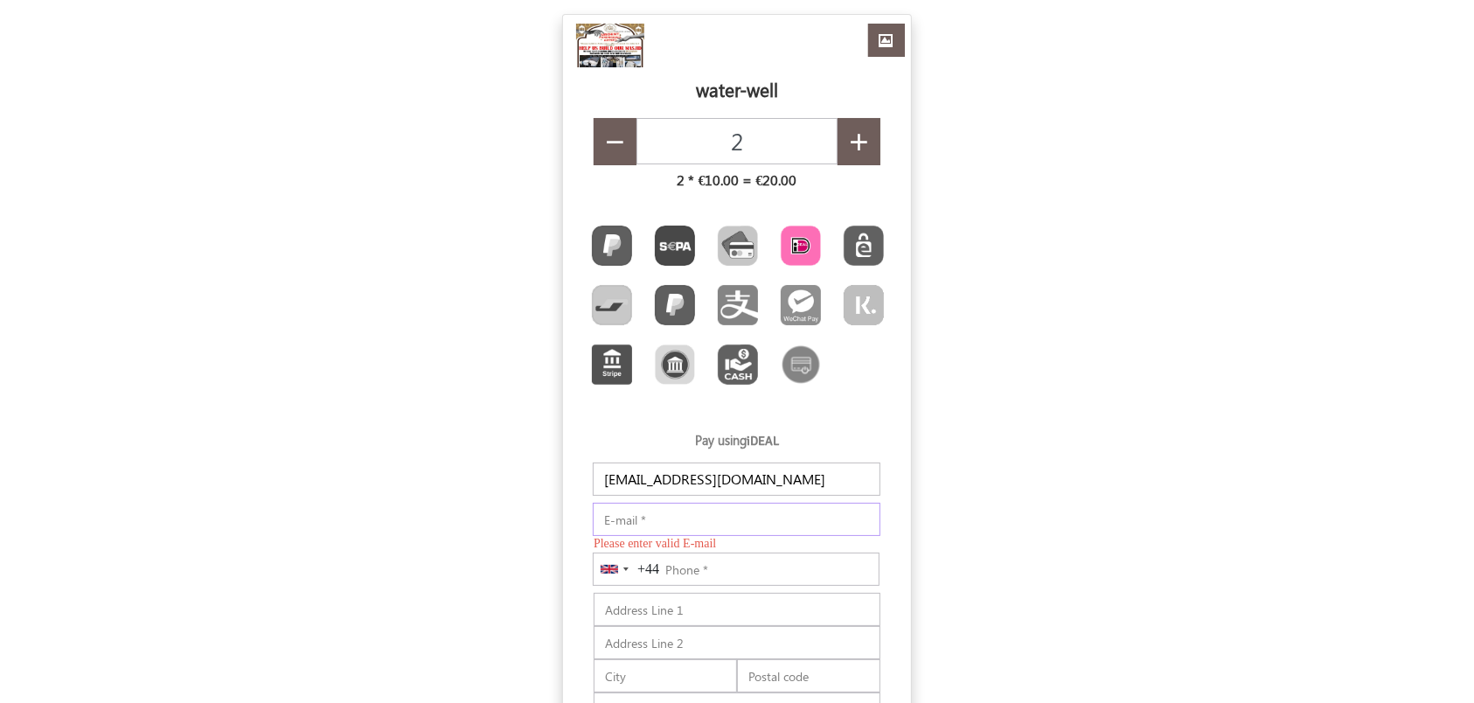
click at [787, 521] on input "E-mail" at bounding box center [737, 519] width 288 height 33
click at [787, 518] on input "E-mail" at bounding box center [737, 519] width 288 height 33
click at [739, 476] on input "pylecide@fxzig.com" at bounding box center [737, 478] width 288 height 33
click at [699, 517] on input "E-mail" at bounding box center [737, 519] width 288 height 33
paste input "pylecide@fxzig.com"
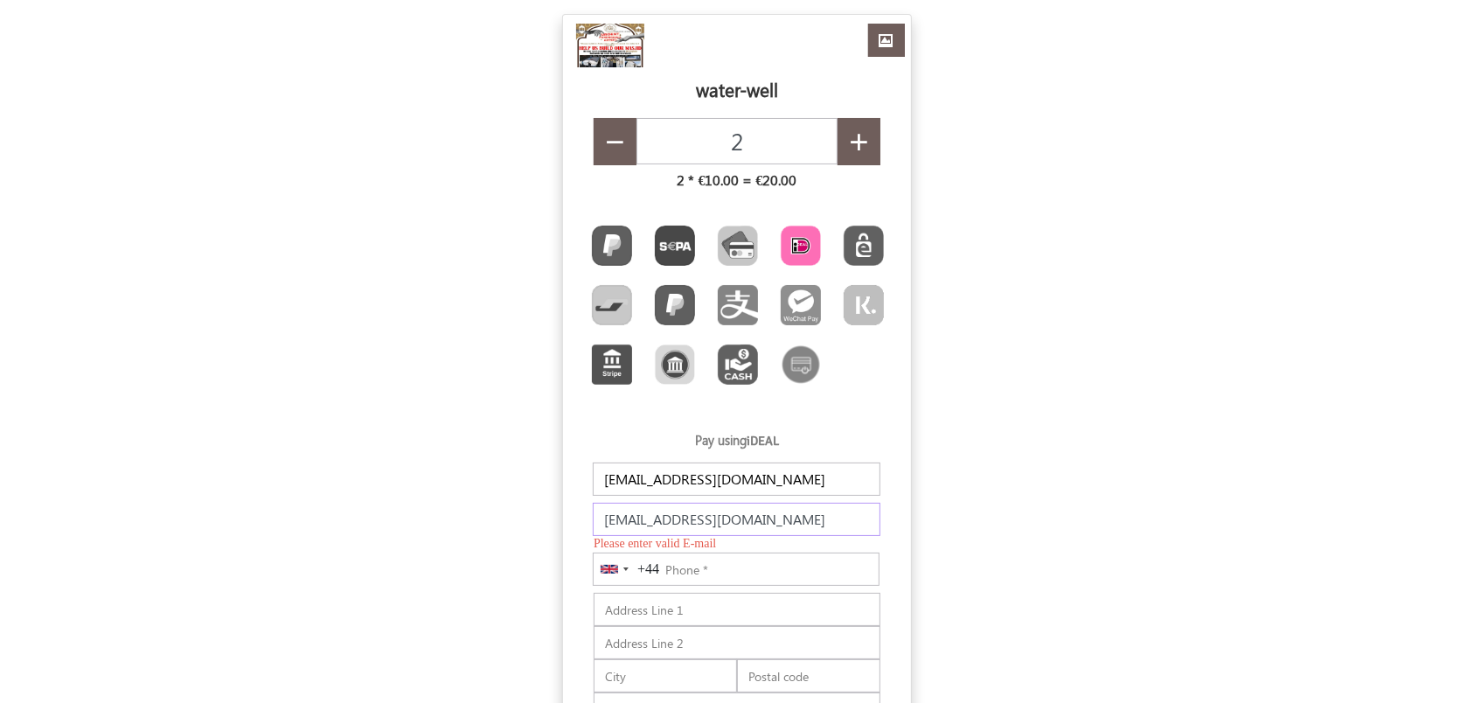
type input "pylecide@fxzig.com"
drag, startPoint x: 739, startPoint y: 483, endPoint x: 654, endPoint y: 485, distance: 84.8
click at [654, 485] on input "pylecide@fxzig.com" at bounding box center [737, 478] width 288 height 33
type input "pylecide"
click at [696, 567] on input "Phone" at bounding box center [736, 559] width 287 height 33
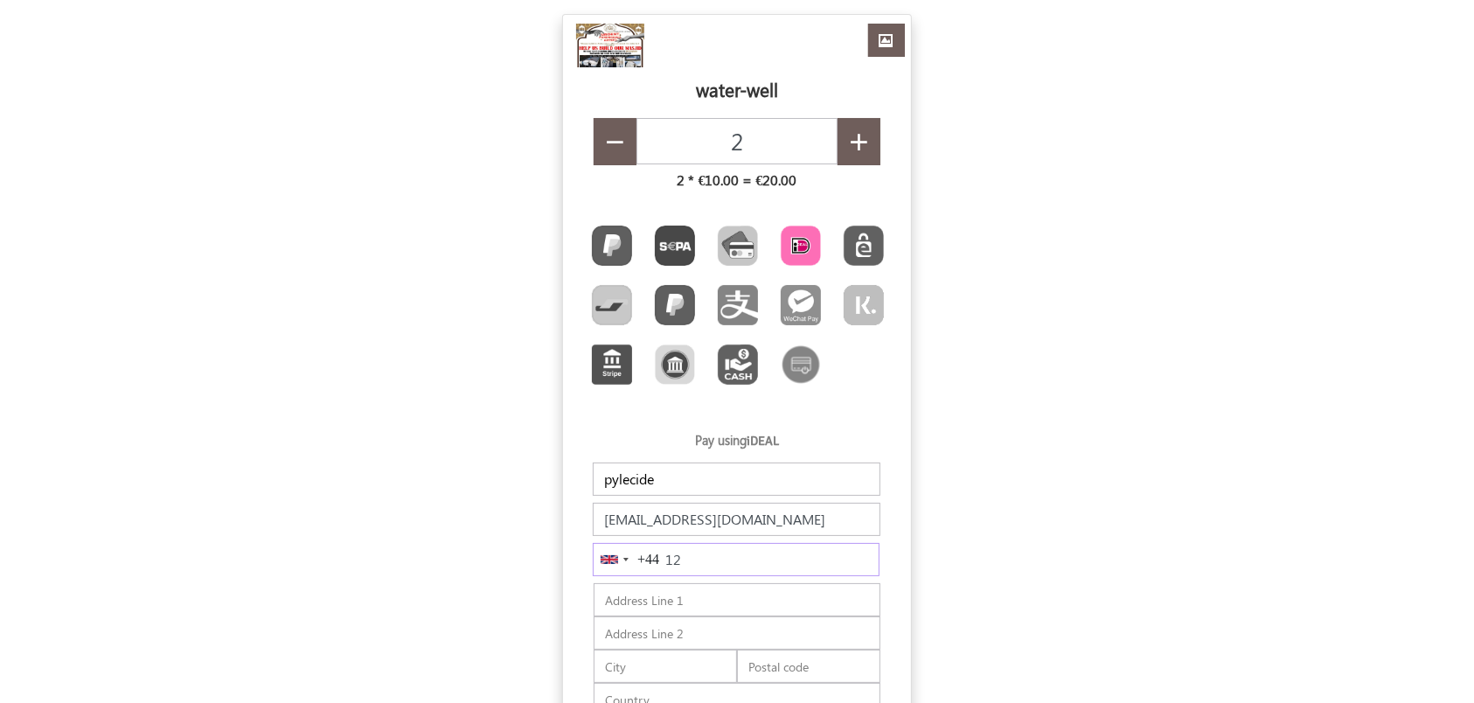
type input "1"
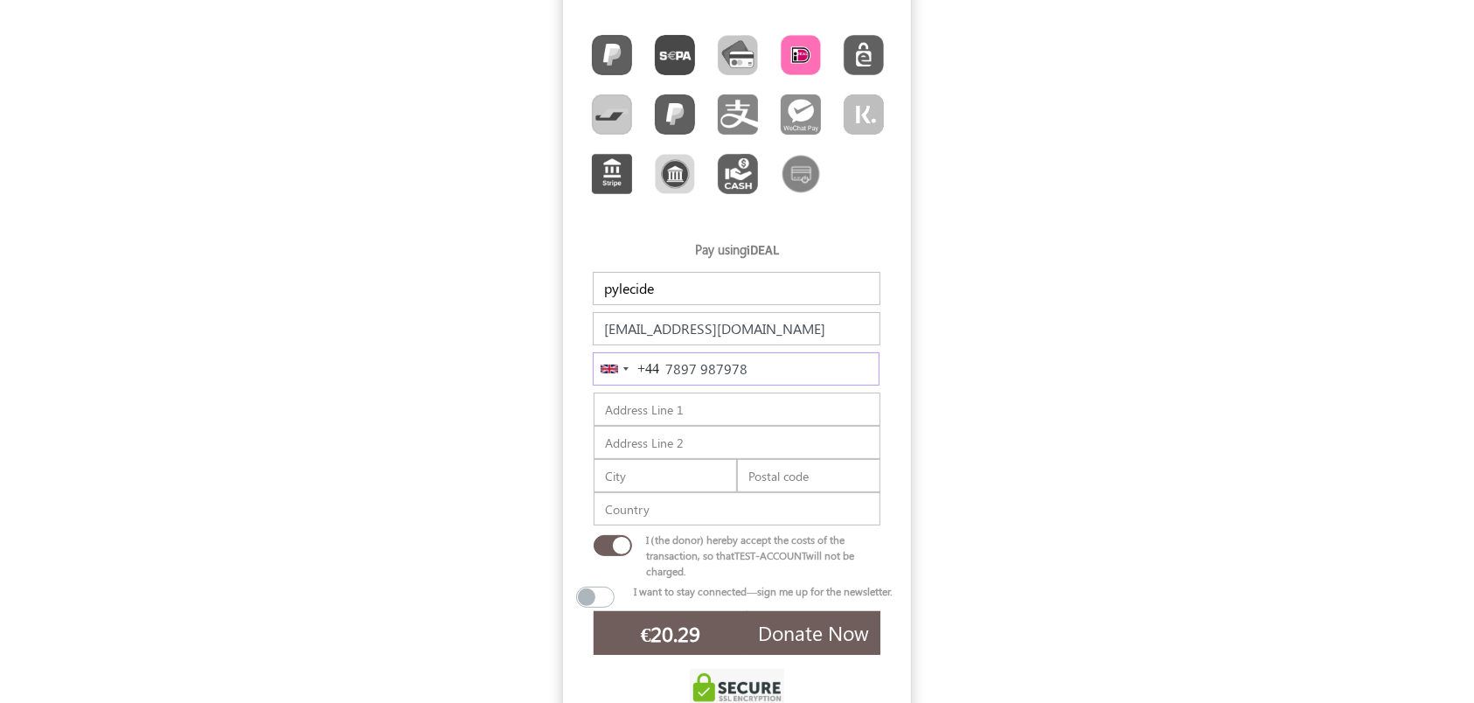
scroll to position [275, 0]
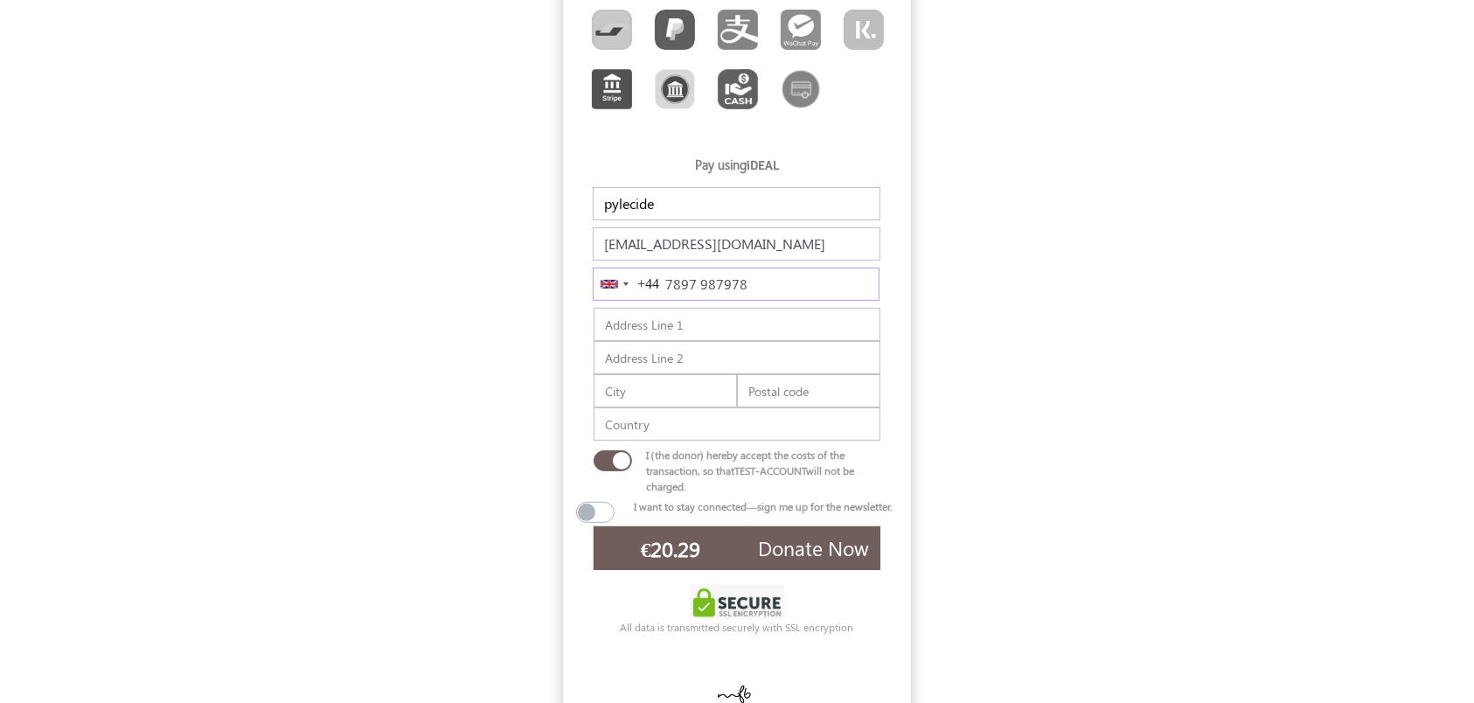
type input "7897 987978"
click at [625, 462] on label at bounding box center [639, 457] width 28 height 21
click at [608, 462] on input "checkbox" at bounding box center [601, 455] width 14 height 17
checkbox input "false"
type input "€20.00"
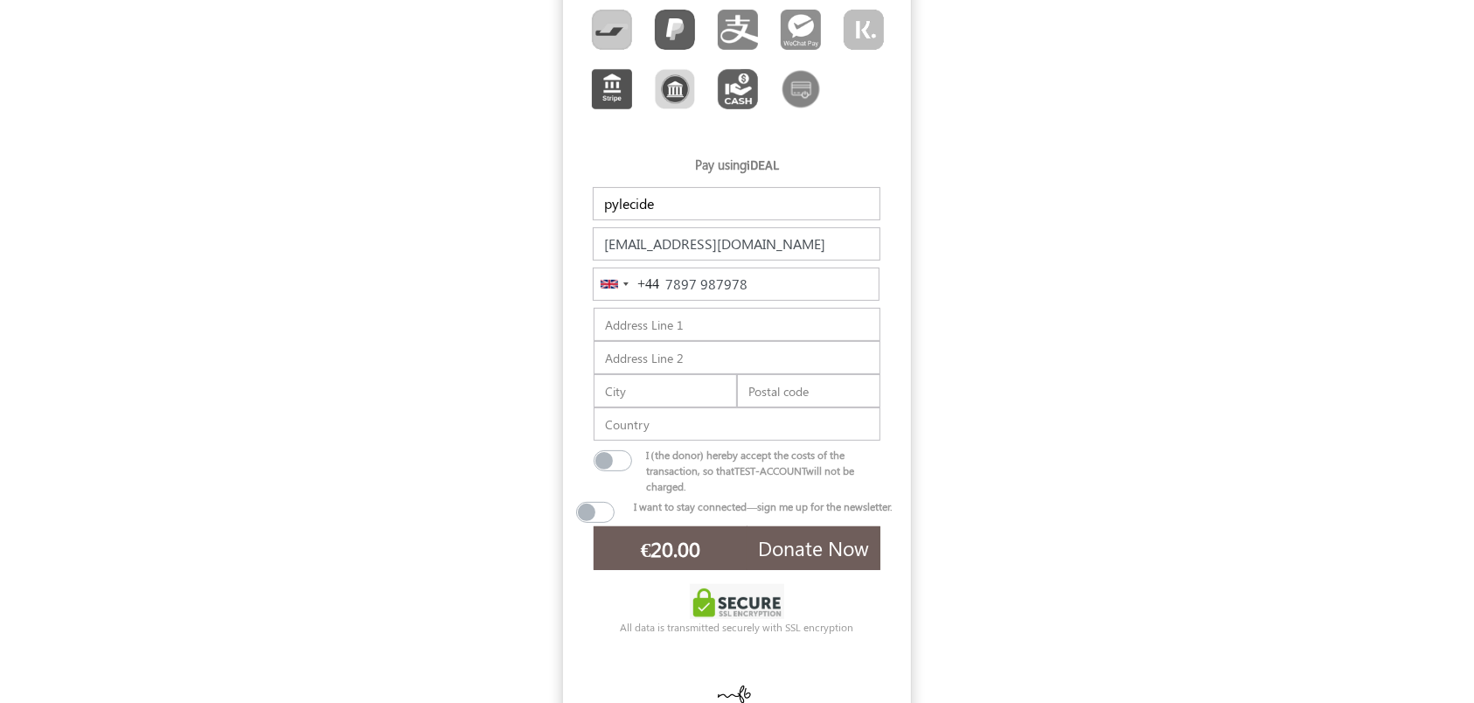
click at [812, 561] on span "Donate Now" at bounding box center [813, 547] width 111 height 27
